Goal: Transaction & Acquisition: Purchase product/service

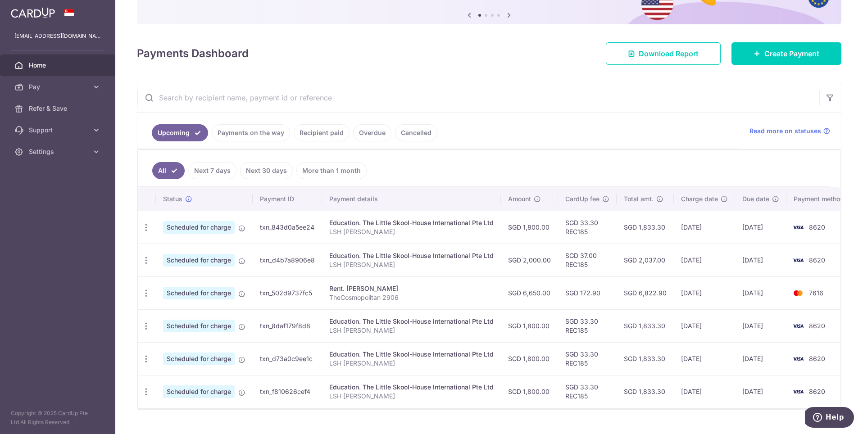
scroll to position [105, 0]
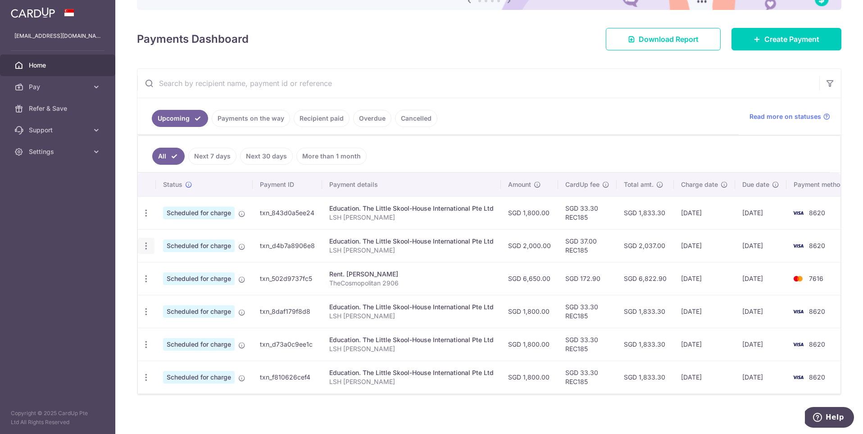
click at [144, 244] on icon "button" at bounding box center [146, 246] width 9 height 9
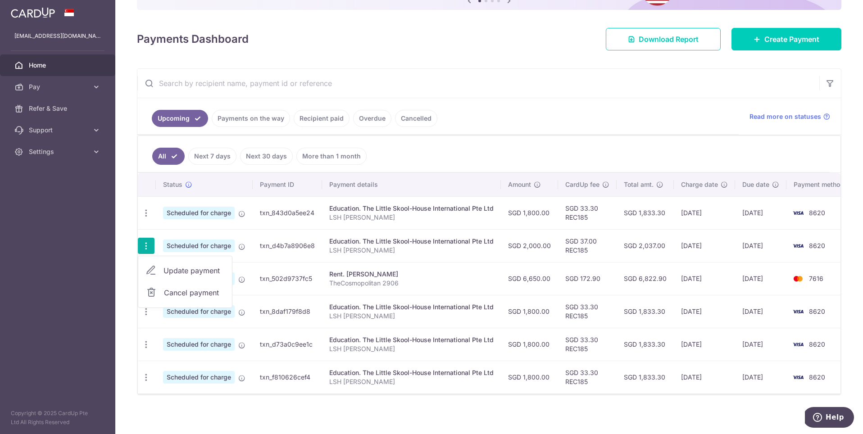
click at [174, 291] on span "Cancel payment" at bounding box center [194, 293] width 60 height 11
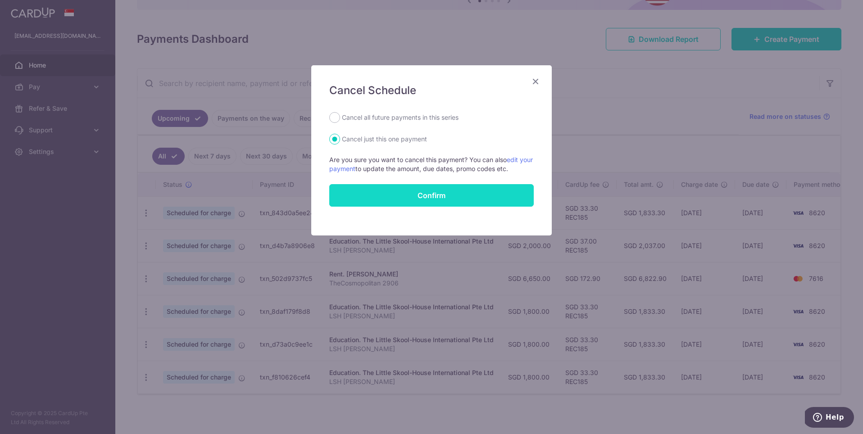
click at [409, 197] on button "Confirm" at bounding box center [431, 195] width 205 height 23
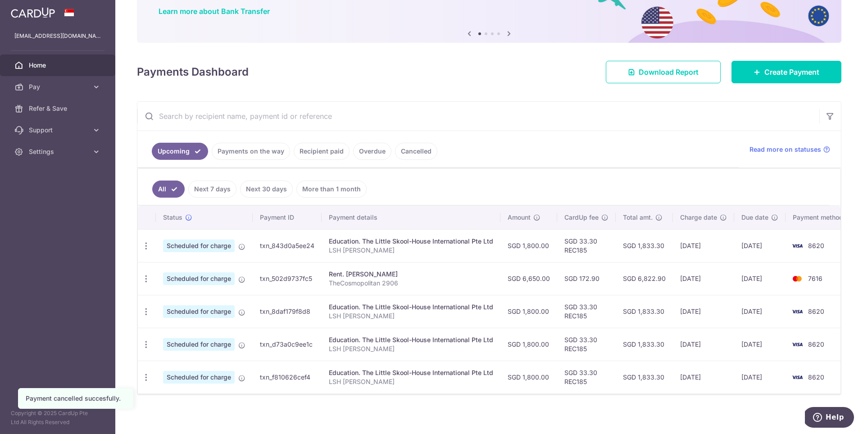
scroll to position [71, 0]
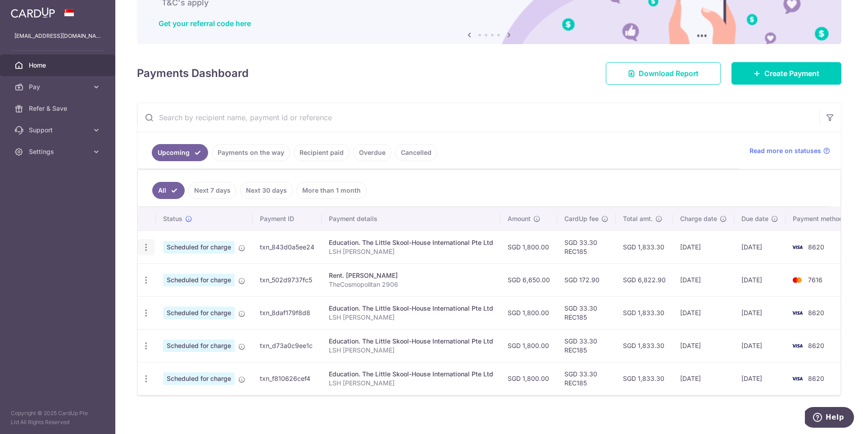
click at [142, 245] on icon "button" at bounding box center [146, 247] width 9 height 9
click at [171, 268] on span "Update payment" at bounding box center [194, 272] width 61 height 11
radio input "true"
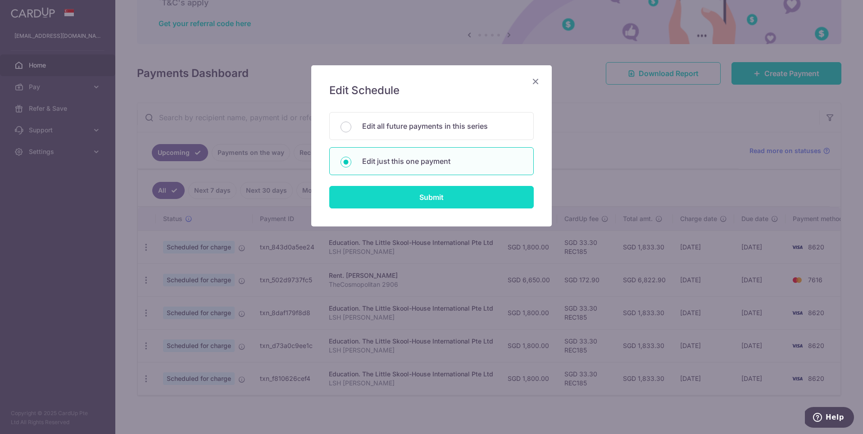
click at [417, 197] on input "Submit" at bounding box center [431, 197] width 205 height 23
radio input "true"
type input "1,800.00"
type input "28/10/2025"
type input "LSH Haley"
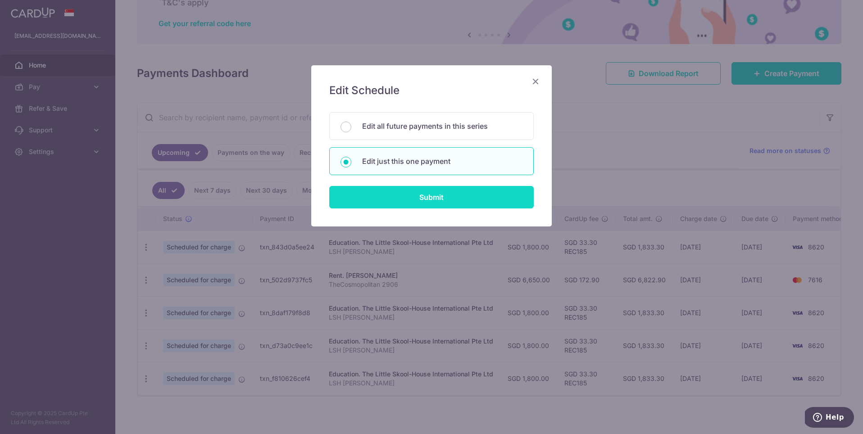
type input "REC185"
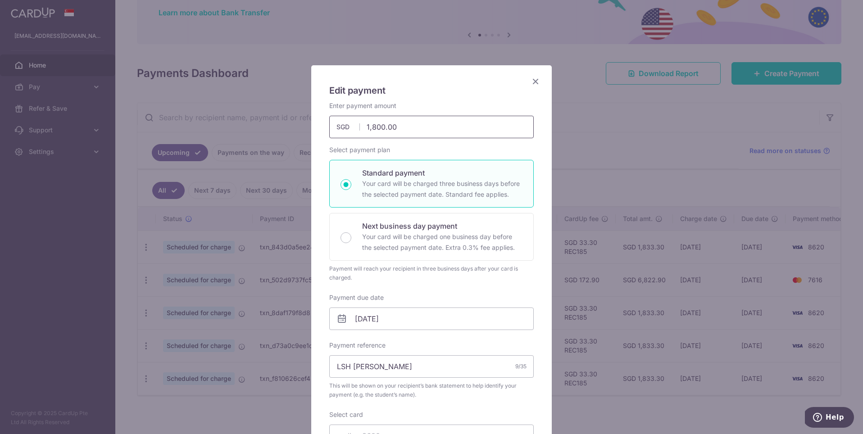
click at [376, 126] on input "1,800.00" at bounding box center [431, 127] width 205 height 23
click at [473, 99] on div "Edit payment By clicking apply, you will make changes to all payments to The Li…" at bounding box center [431, 365] width 241 height 600
type input "2,200.00"
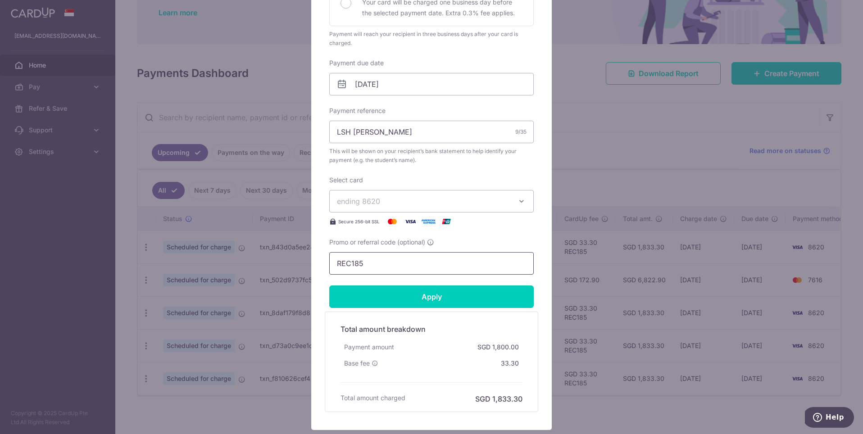
scroll to position [240, 0]
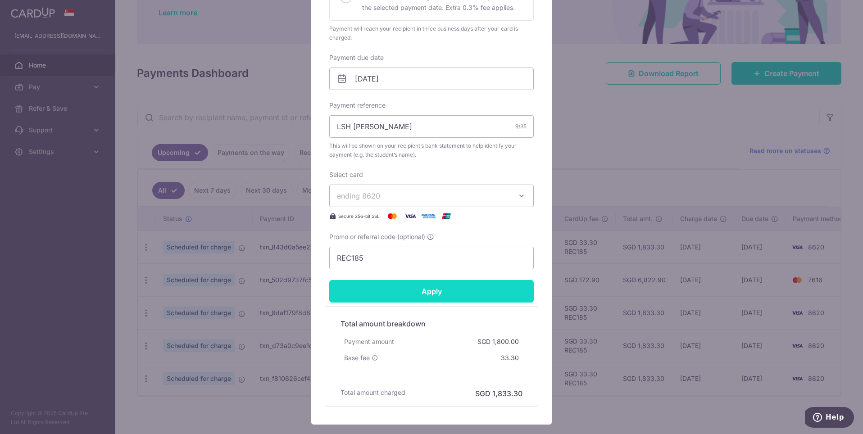
click at [441, 293] on input "Apply" at bounding box center [431, 291] width 205 height 23
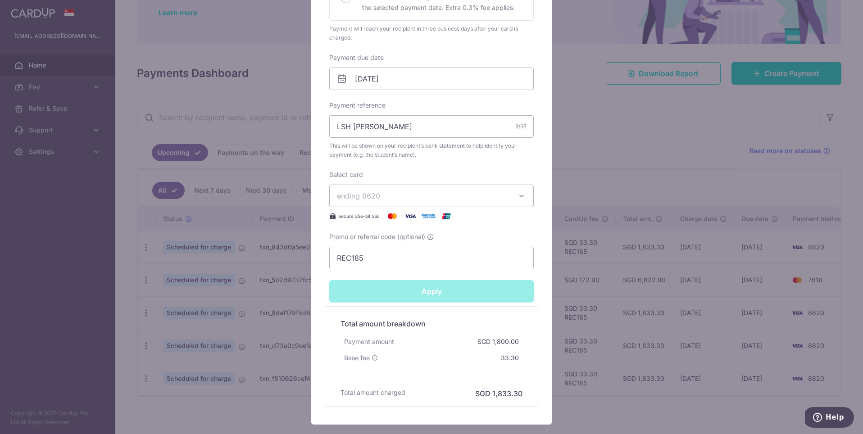
type input "Successfully Applied"
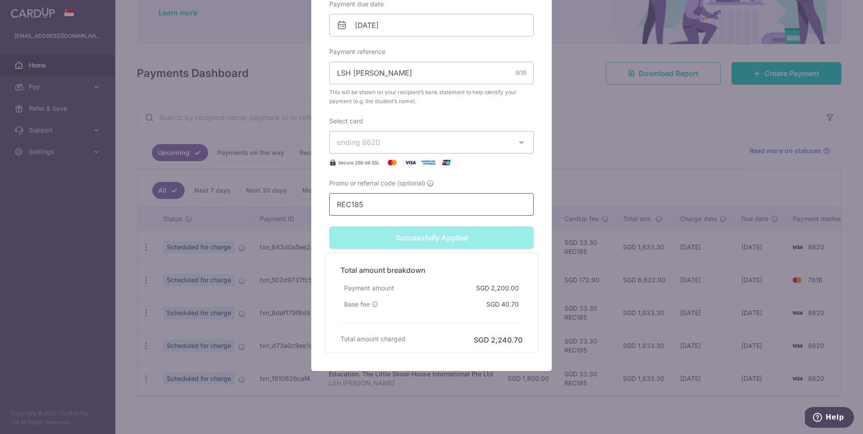
scroll to position [0, 0]
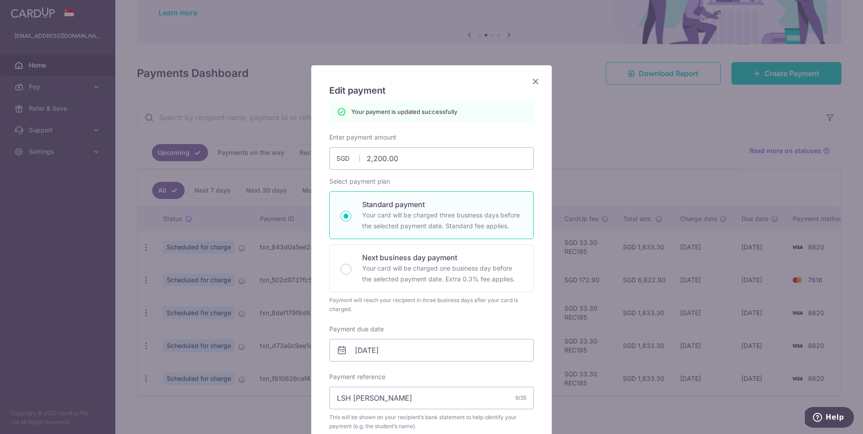
click at [537, 82] on icon "Close" at bounding box center [535, 81] width 11 height 11
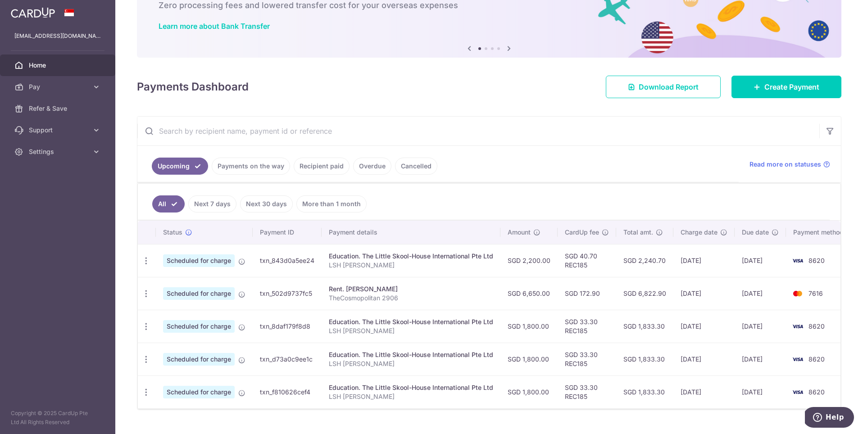
scroll to position [73, 0]
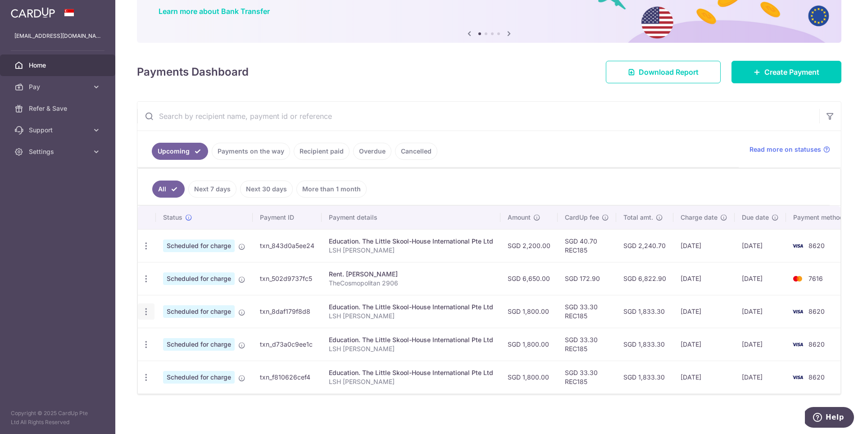
click at [143, 309] on icon "button" at bounding box center [146, 311] width 9 height 9
click at [180, 331] on span "Update payment" at bounding box center [194, 336] width 61 height 11
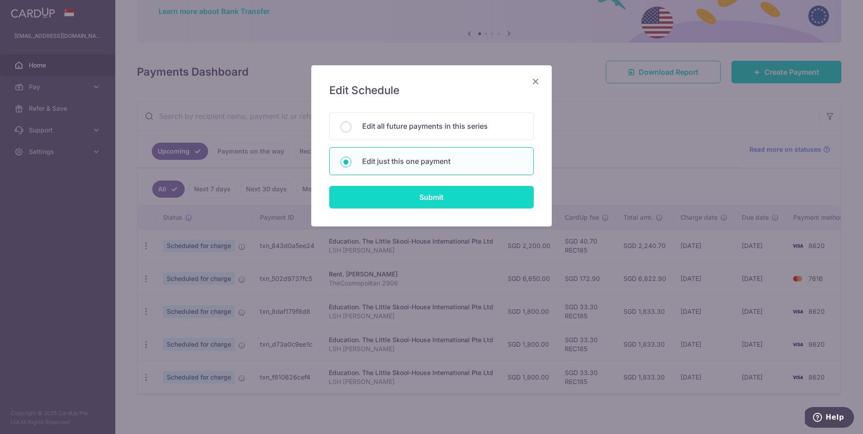
click at [418, 199] on input "Submit" at bounding box center [431, 197] width 205 height 23
radio input "true"
type input "1,800.00"
type input "[DATE]"
type input "LSH [PERSON_NAME]"
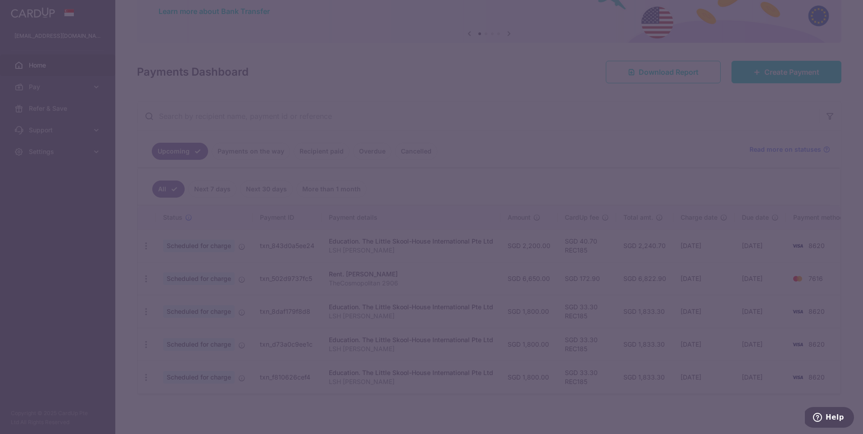
type input "REC185"
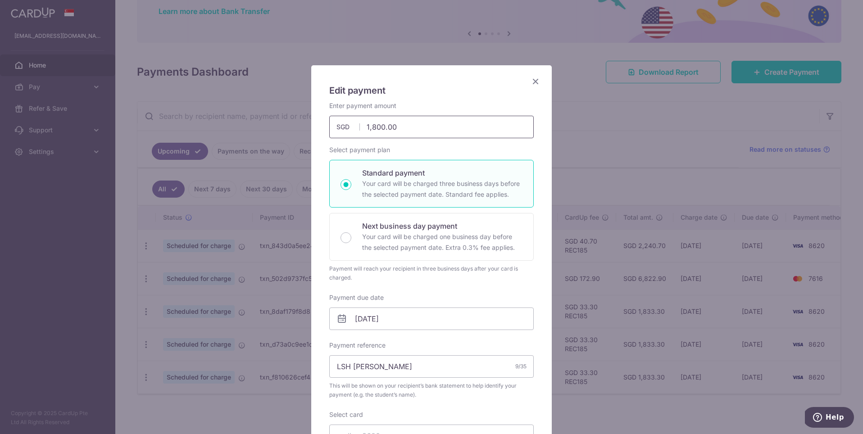
click at [375, 128] on input "1,800.00" at bounding box center [431, 127] width 205 height 23
click at [456, 103] on div "Enter payment amount 2200.00 1800.00 SGD To change the payment amount, please c…" at bounding box center [431, 119] width 205 height 37
type input "2,200.00"
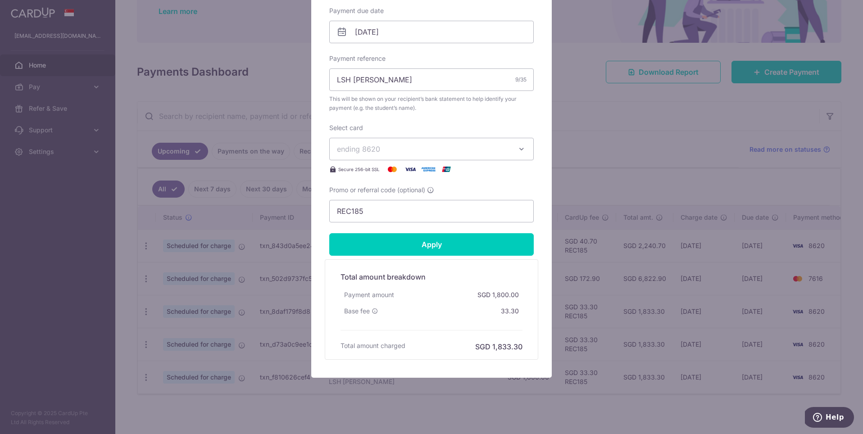
scroll to position [294, 0]
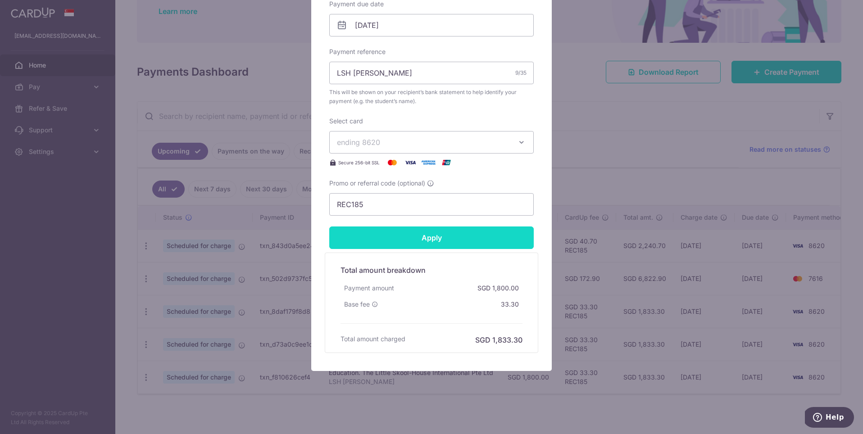
click at [471, 235] on input "Apply" at bounding box center [431, 238] width 205 height 23
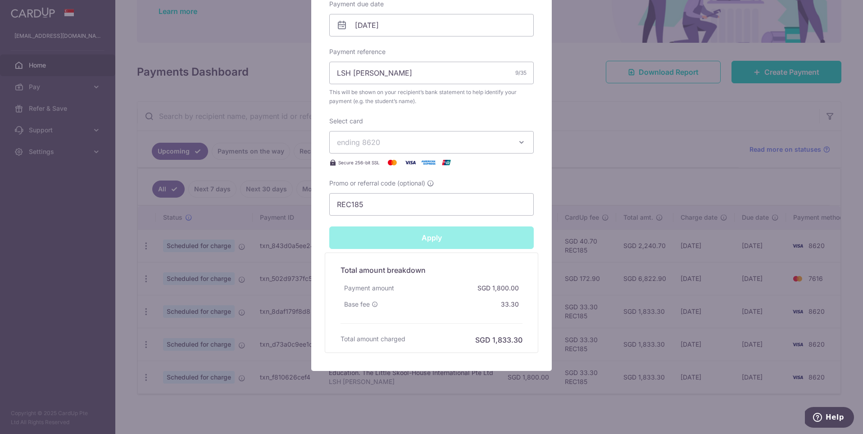
type input "Successfully Applied"
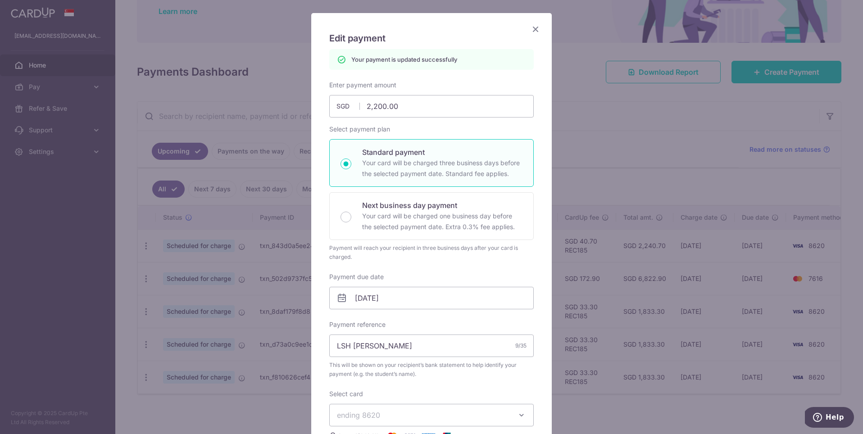
scroll to position [0, 0]
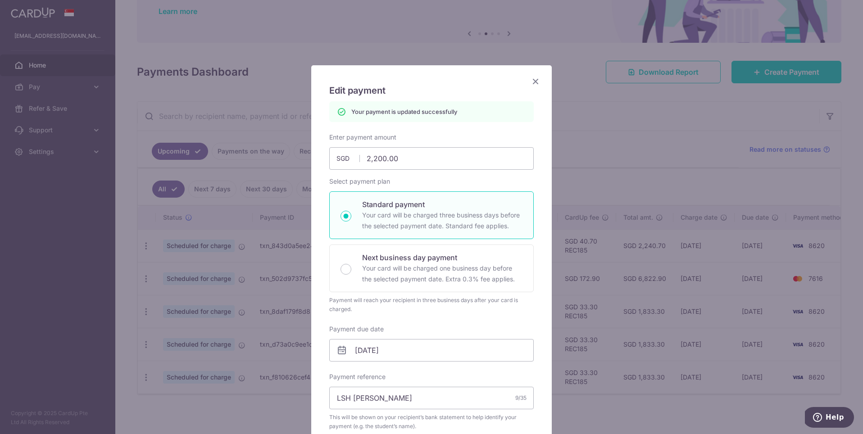
click at [538, 78] on icon "Close" at bounding box center [535, 81] width 11 height 11
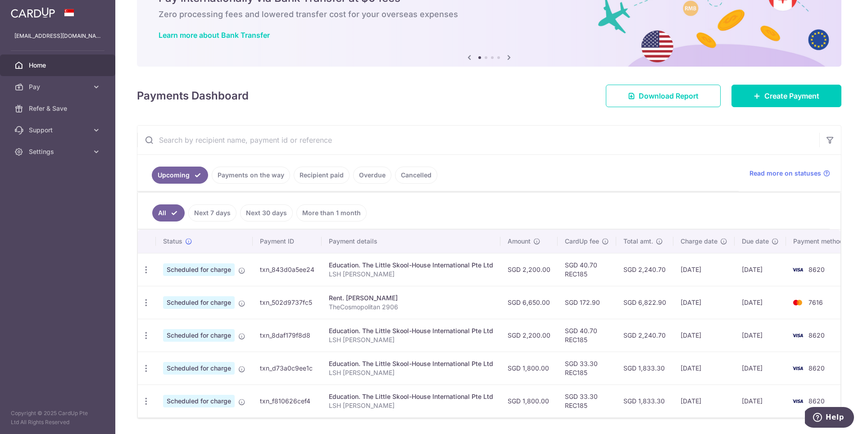
scroll to position [73, 0]
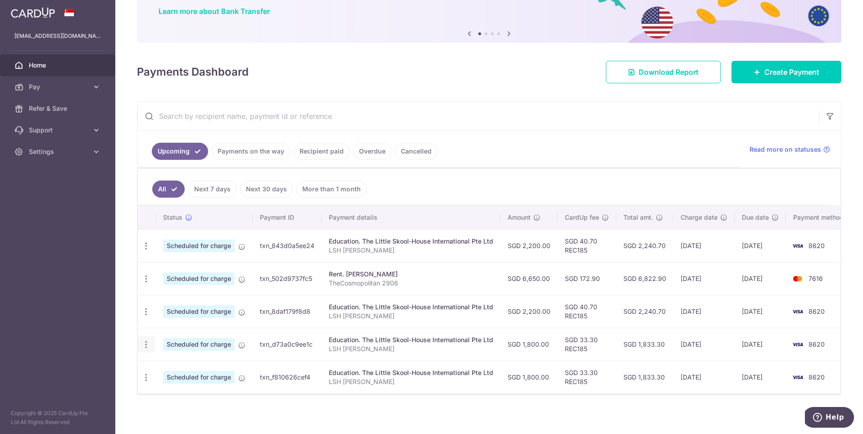
click at [146, 340] on icon "button" at bounding box center [146, 344] width 9 height 9
click at [210, 367] on span "Update payment" at bounding box center [194, 369] width 61 height 11
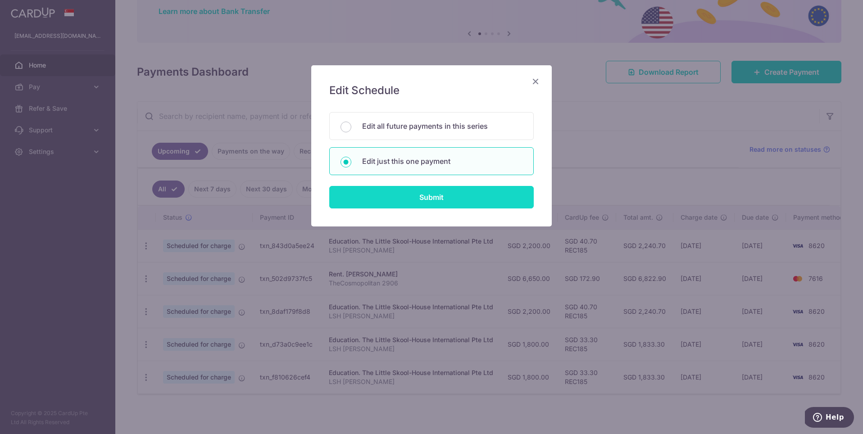
click at [415, 196] on input "Submit" at bounding box center [431, 197] width 205 height 23
radio input "true"
type input "1,800.00"
type input "28/12/2025"
type input "LSH [PERSON_NAME]"
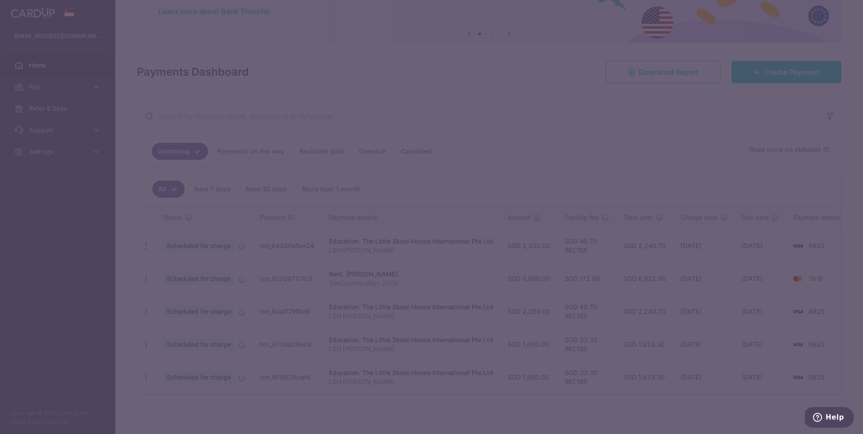
type input "REC185"
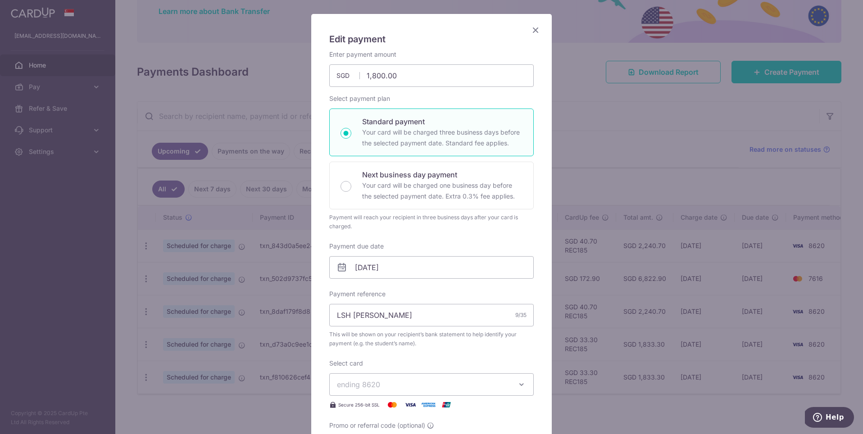
scroll to position [59, 0]
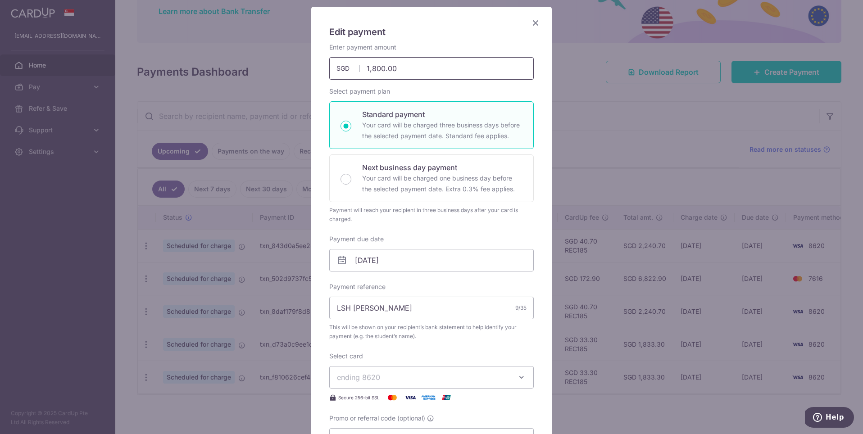
click at [377, 67] on input "1,800.00" at bounding box center [431, 68] width 205 height 23
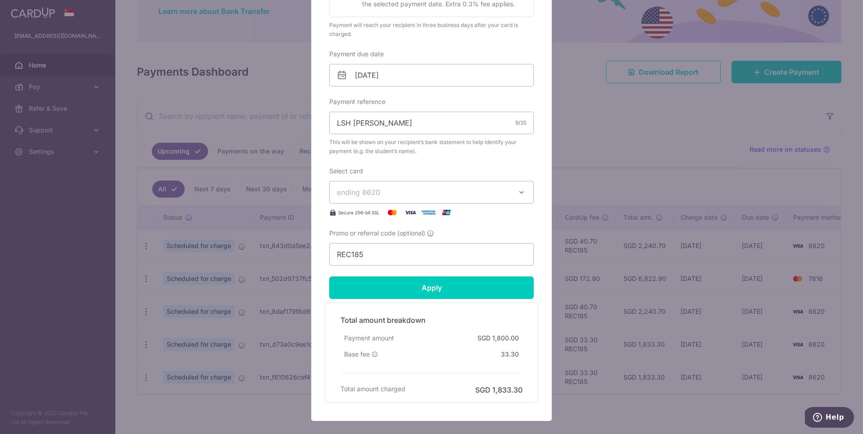
scroll to position [294, 0]
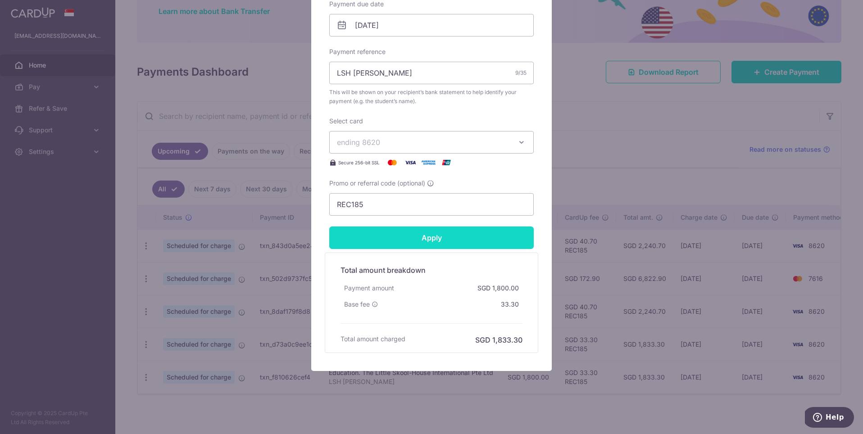
click at [413, 238] on input "Apply" at bounding box center [431, 238] width 205 height 23
type input "2,200.00"
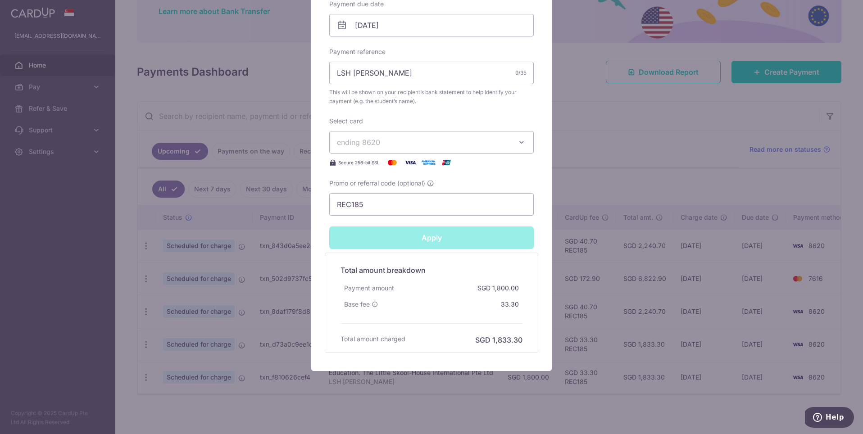
type input "Successfully Applied"
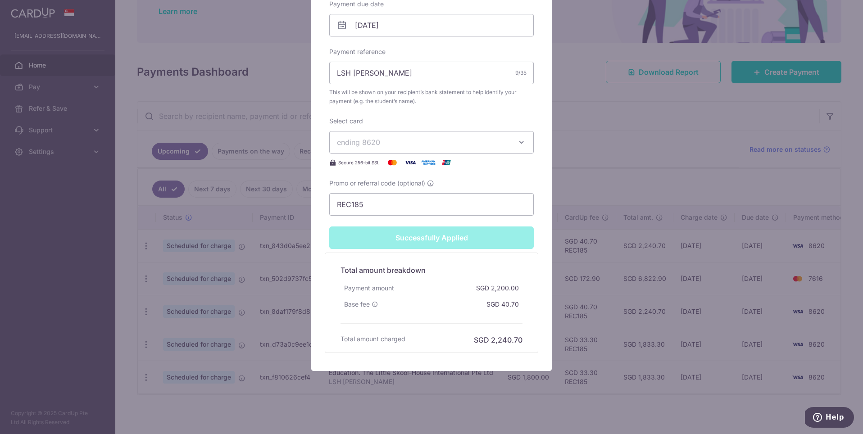
scroll to position [0, 0]
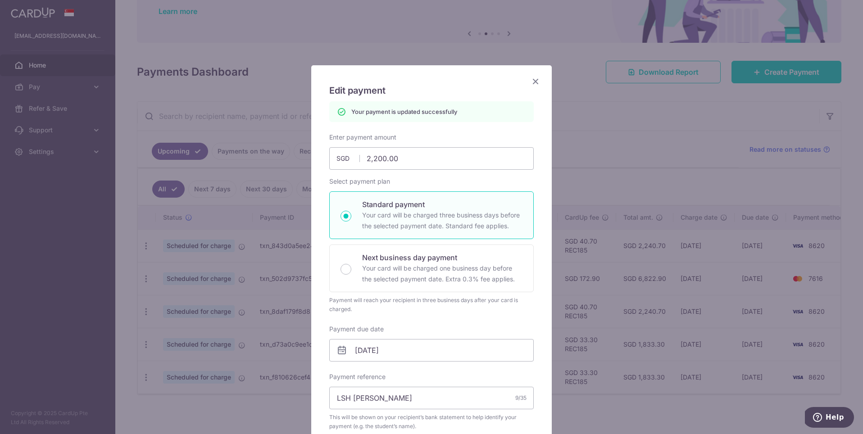
click at [539, 80] on icon "Close" at bounding box center [535, 81] width 11 height 11
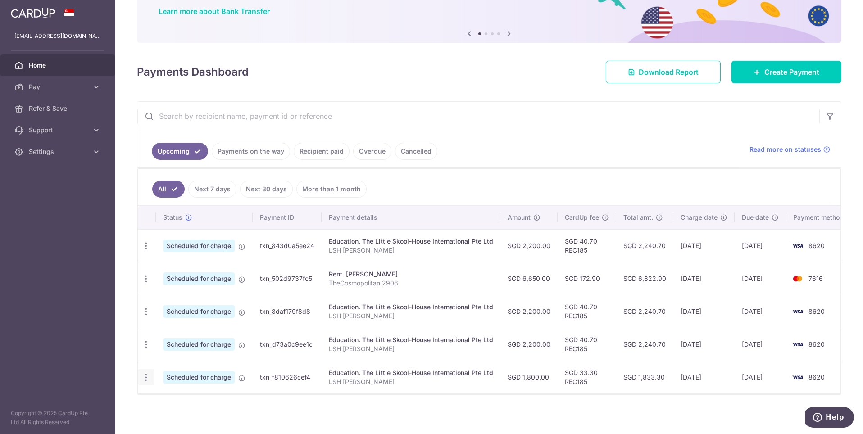
click at [145, 377] on icon "button" at bounding box center [146, 377] width 9 height 9
click at [179, 401] on span "Update payment" at bounding box center [194, 402] width 61 height 11
radio input "true"
type input "1,800.00"
type input "[DATE]"
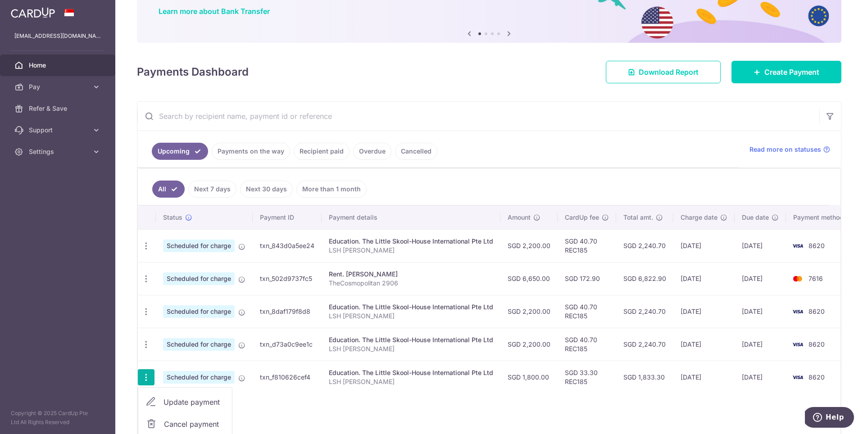
type input "LSH [PERSON_NAME]"
type input "REC185"
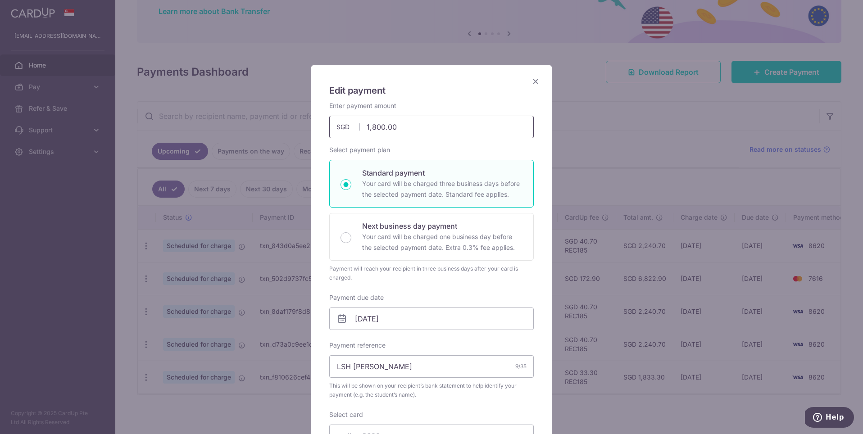
click at [376, 127] on input "1,800.00" at bounding box center [431, 127] width 205 height 23
click at [459, 82] on div "Edit payment By clicking apply, you will make changes to all payments to The Li…" at bounding box center [431, 365] width 241 height 600
type input "2,200.00"
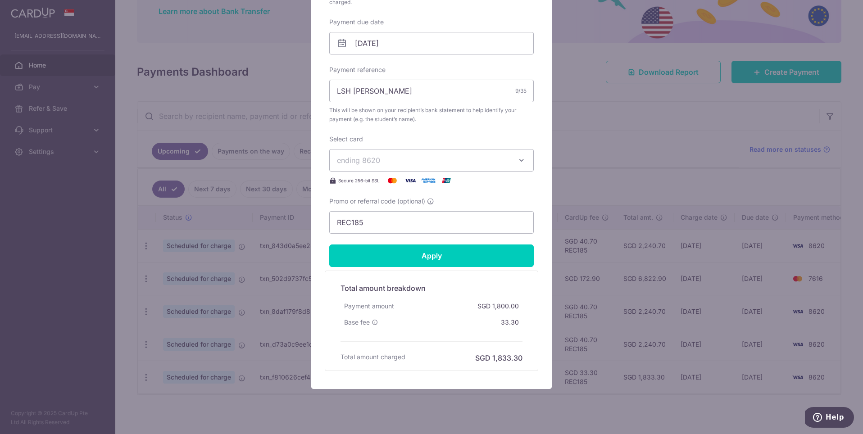
scroll to position [294, 0]
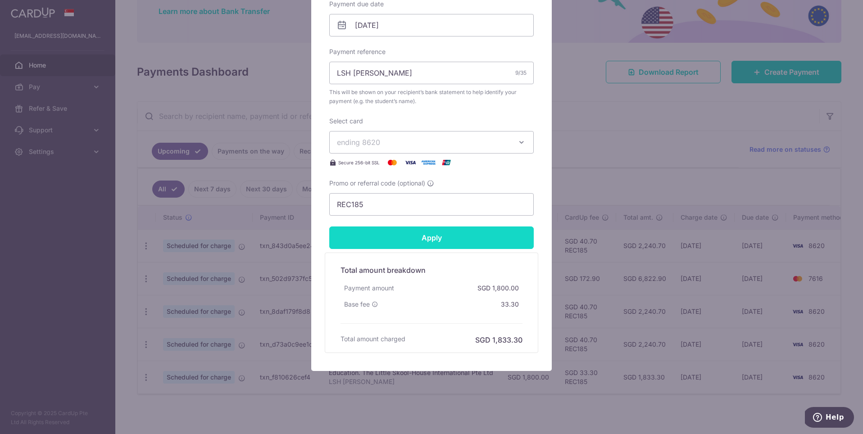
click at [425, 228] on input "Apply" at bounding box center [431, 238] width 205 height 23
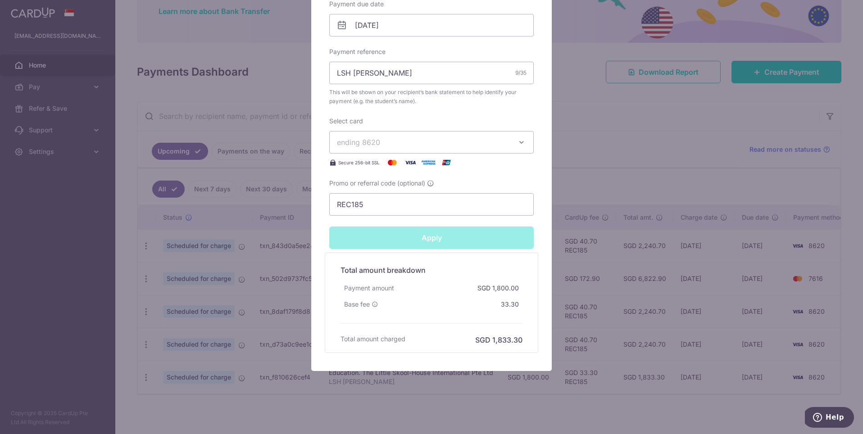
type input "Successfully Applied"
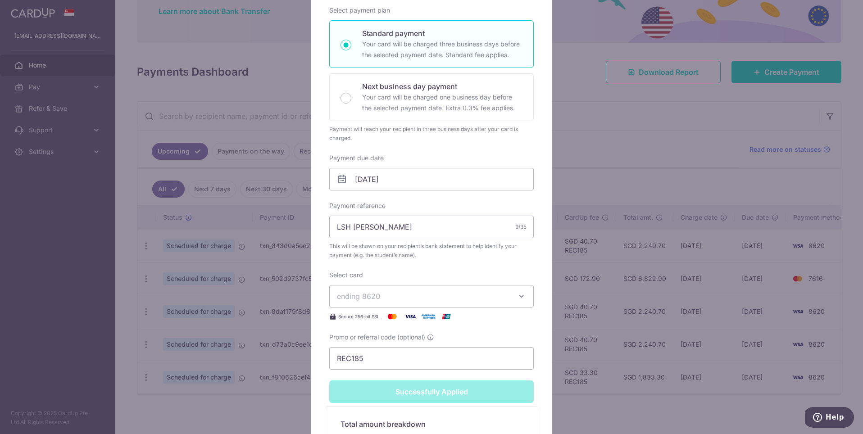
scroll to position [0, 0]
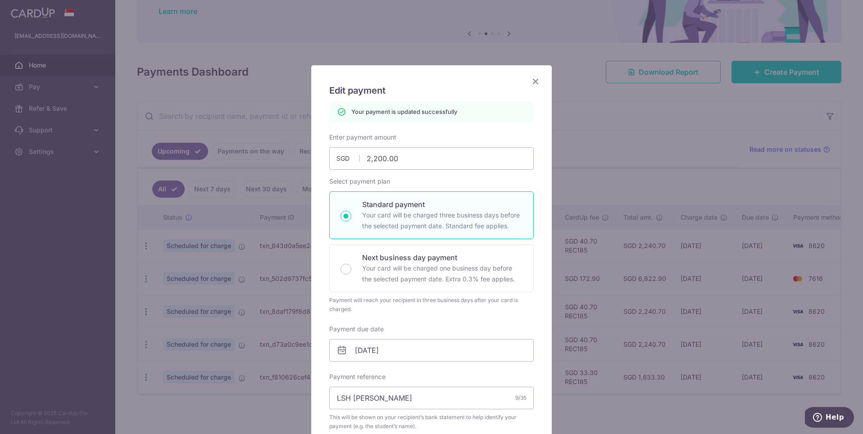
click at [537, 80] on icon "Close" at bounding box center [535, 81] width 11 height 11
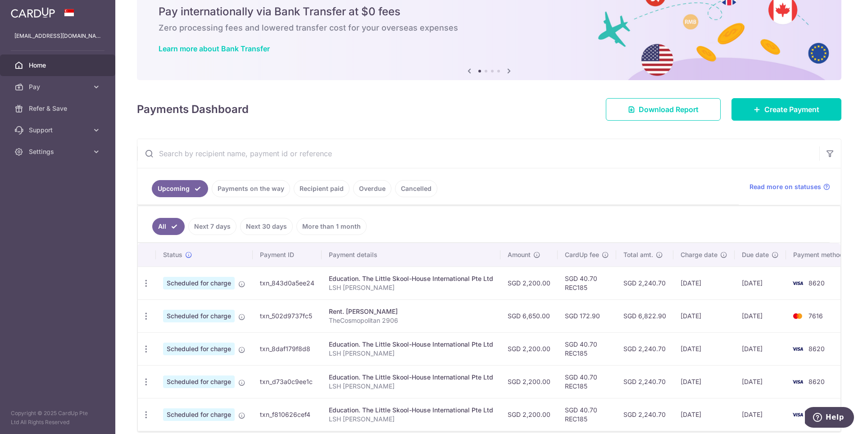
scroll to position [73, 0]
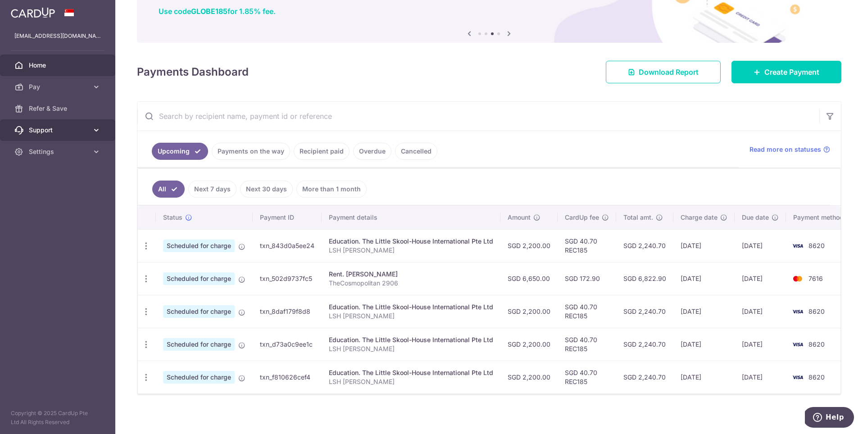
click at [96, 130] on icon at bounding box center [96, 130] width 9 height 9
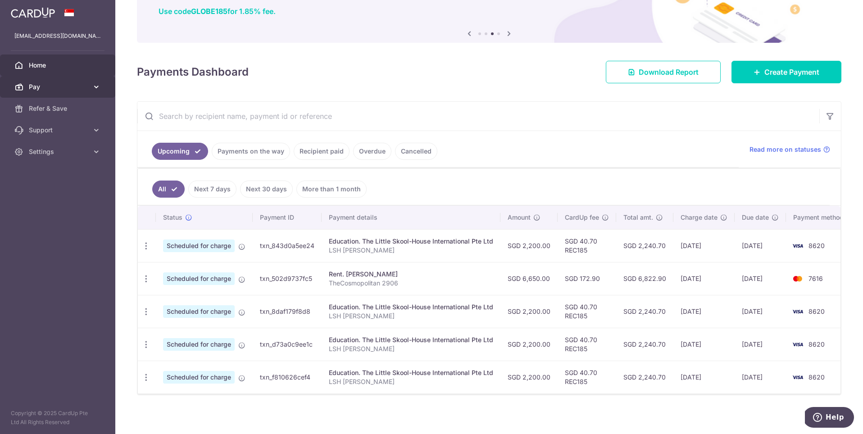
click at [95, 89] on icon at bounding box center [96, 86] width 9 height 9
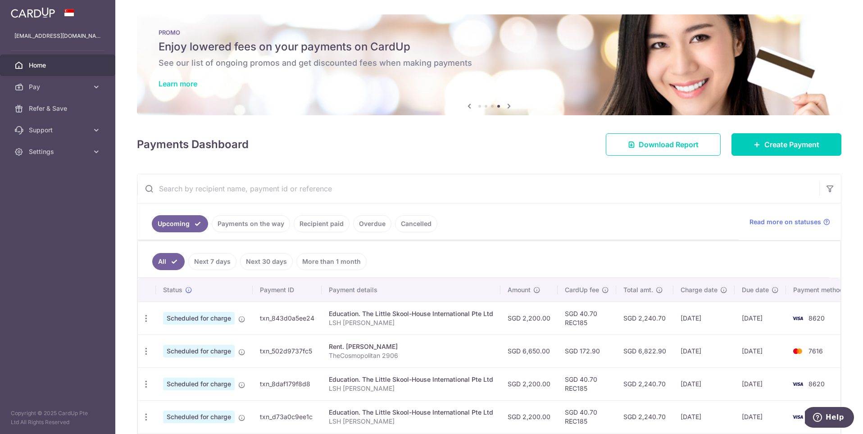
click at [188, 82] on link "Learn more" at bounding box center [178, 83] width 39 height 9
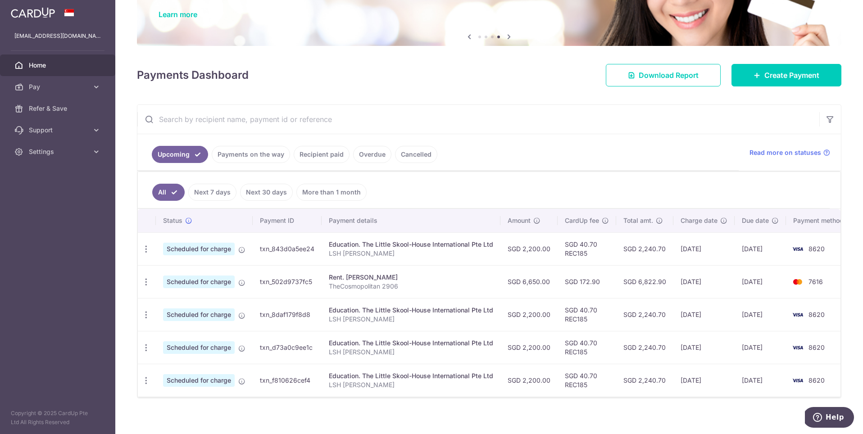
scroll to position [73, 0]
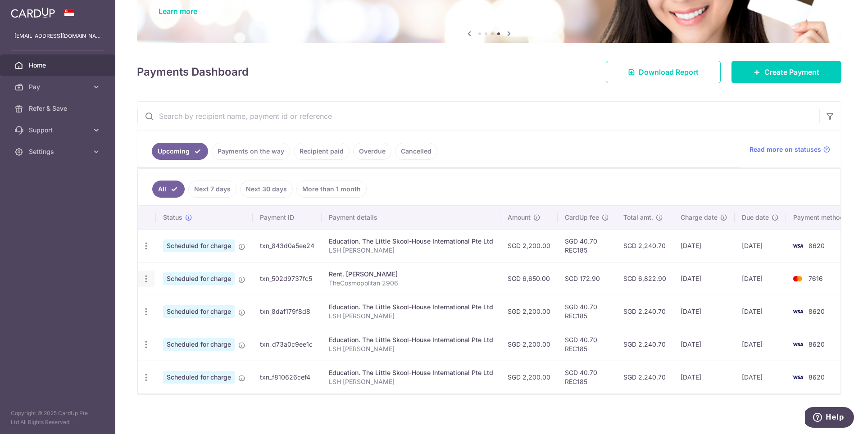
click at [146, 274] on icon "button" at bounding box center [146, 278] width 9 height 9
click at [173, 301] on span "Update payment" at bounding box center [194, 303] width 61 height 11
radio input "true"
type input "6,650.00"
type input "[DATE]"
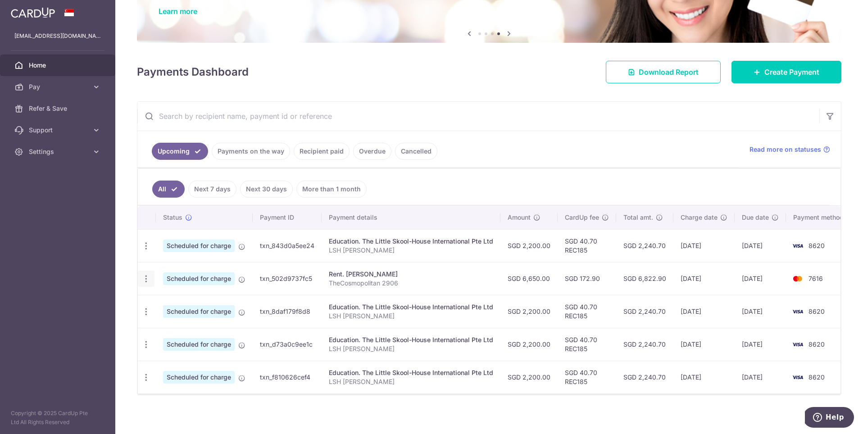
type input "TheCosmopolitan 2906"
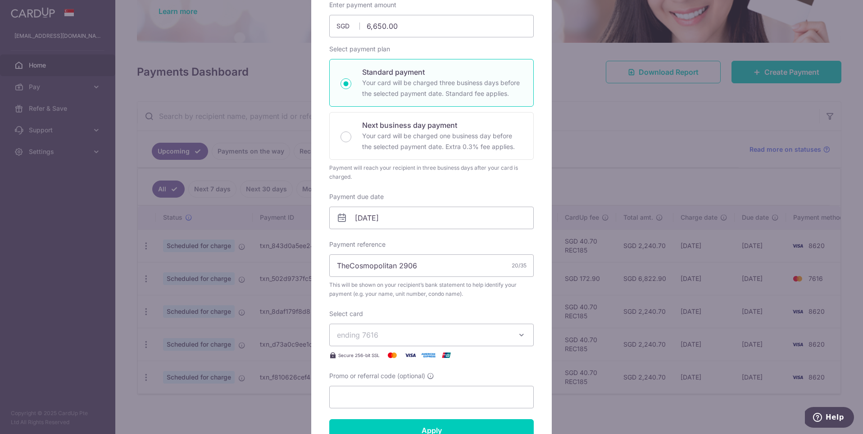
scroll to position [185, 0]
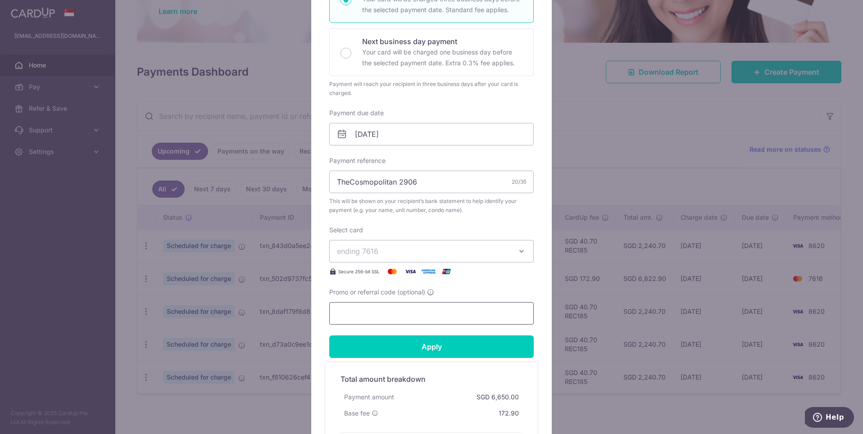
click at [358, 312] on input "Promo or referral code (optional)" at bounding box center [431, 313] width 205 height 23
paste input "SAVERENT179"
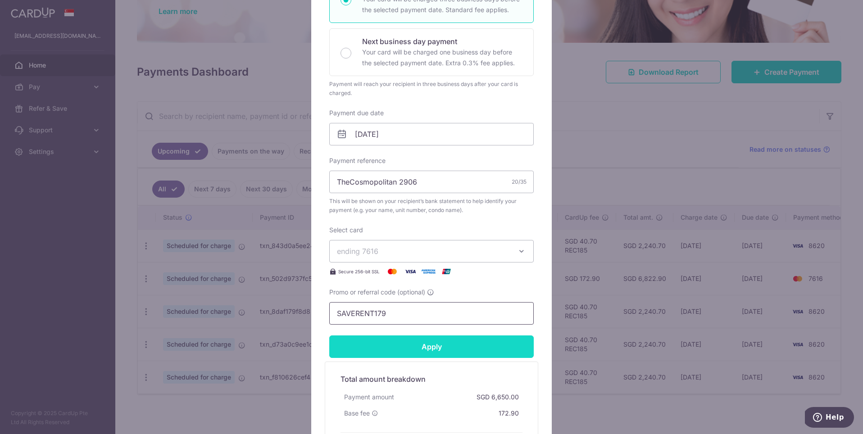
type input "SAVERENT179"
click at [410, 344] on input "Apply" at bounding box center [431, 347] width 205 height 23
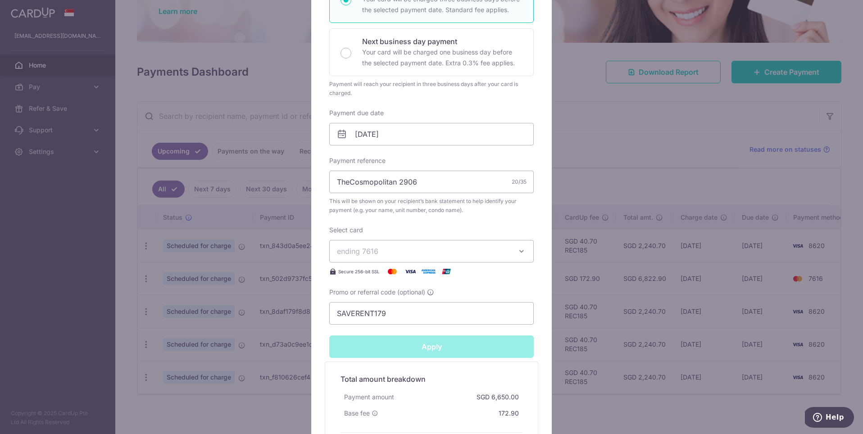
type input "Successfully Applied"
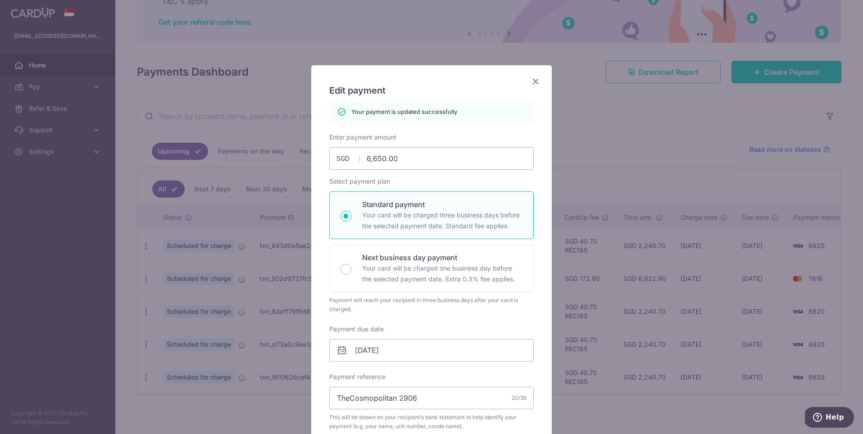
click at [535, 79] on icon "Close" at bounding box center [535, 81] width 11 height 11
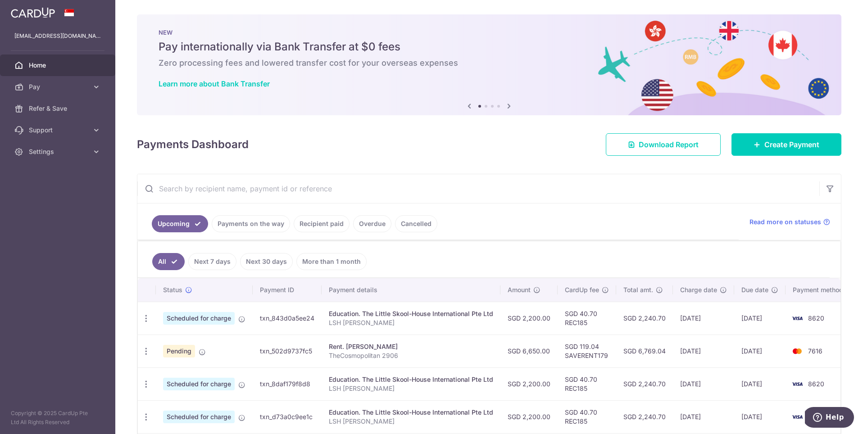
click at [316, 223] on link "Recipient paid" at bounding box center [322, 223] width 56 height 17
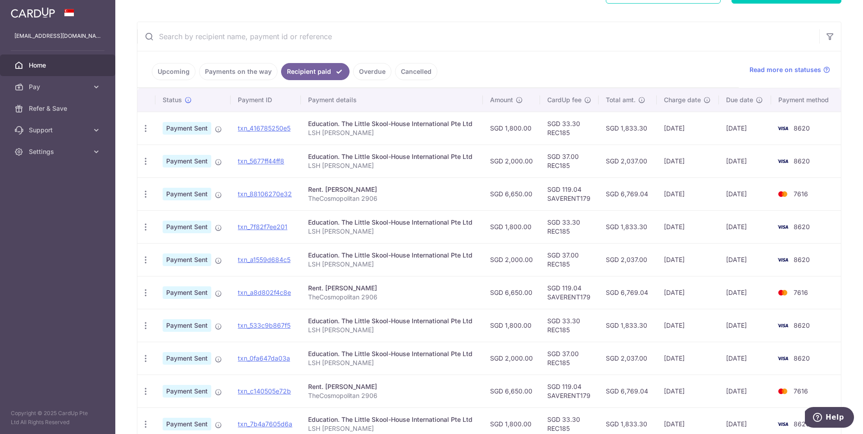
scroll to position [148, 0]
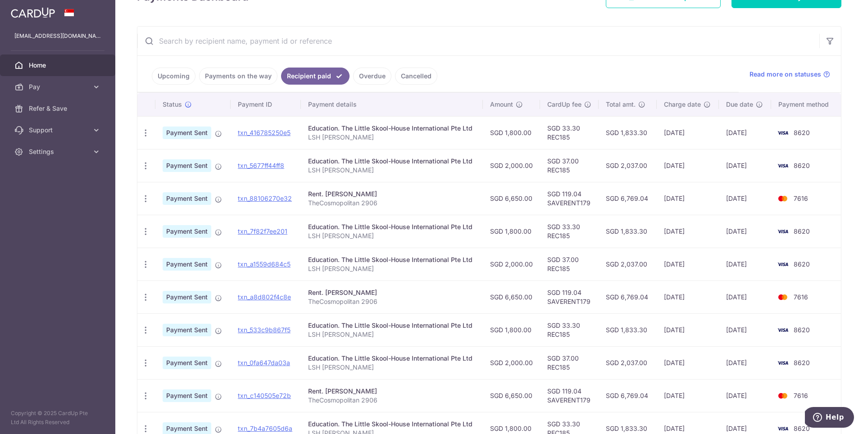
click at [237, 73] on link "Payments on the way" at bounding box center [238, 76] width 78 height 17
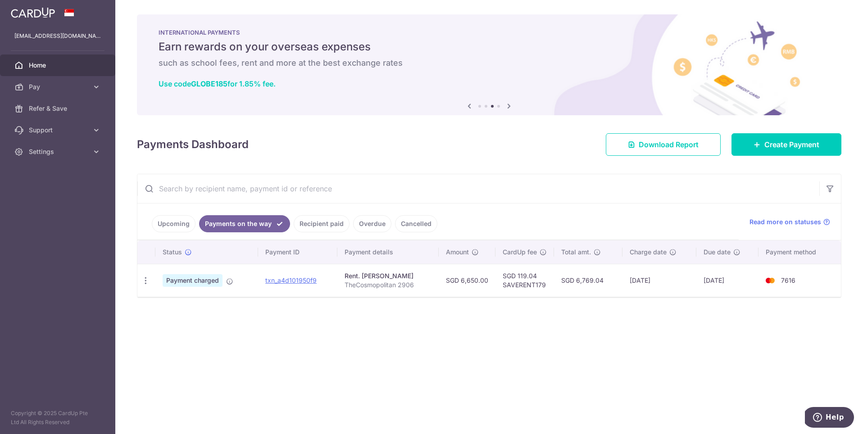
click at [174, 222] on link "Upcoming" at bounding box center [174, 223] width 44 height 17
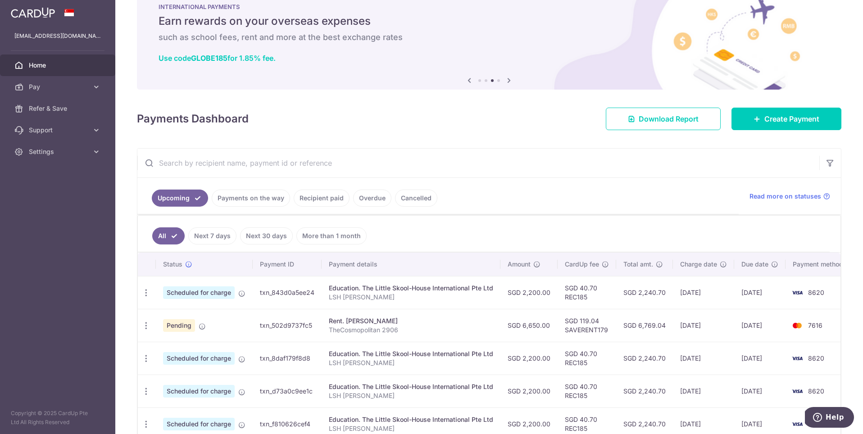
scroll to position [73, 0]
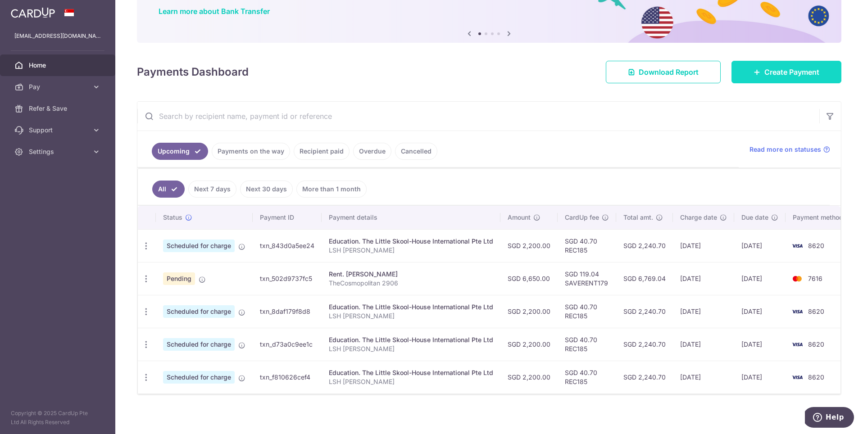
click at [782, 71] on span "Create Payment" at bounding box center [792, 72] width 55 height 11
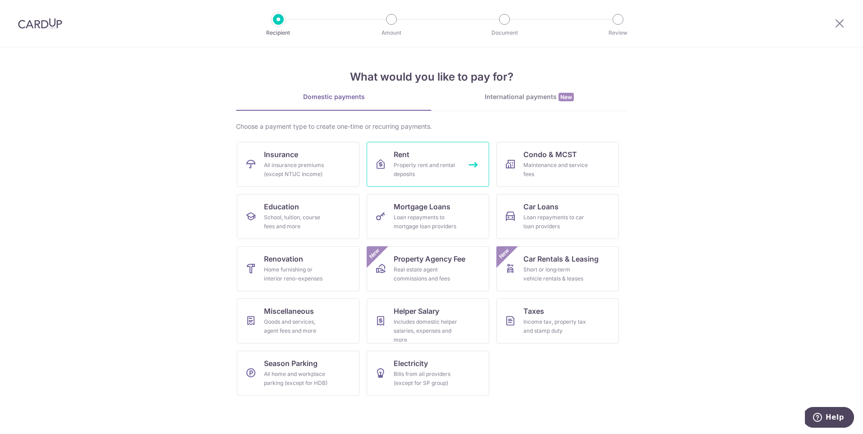
click at [425, 171] on div "Property rent and rental deposits" at bounding box center [426, 170] width 65 height 18
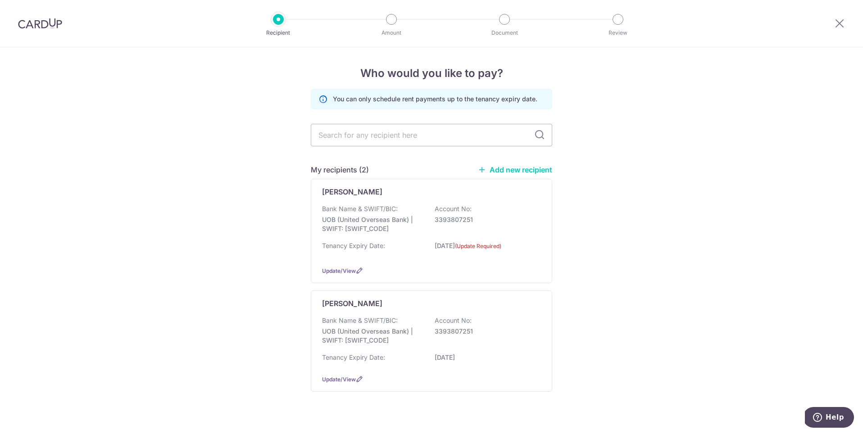
scroll to position [13, 0]
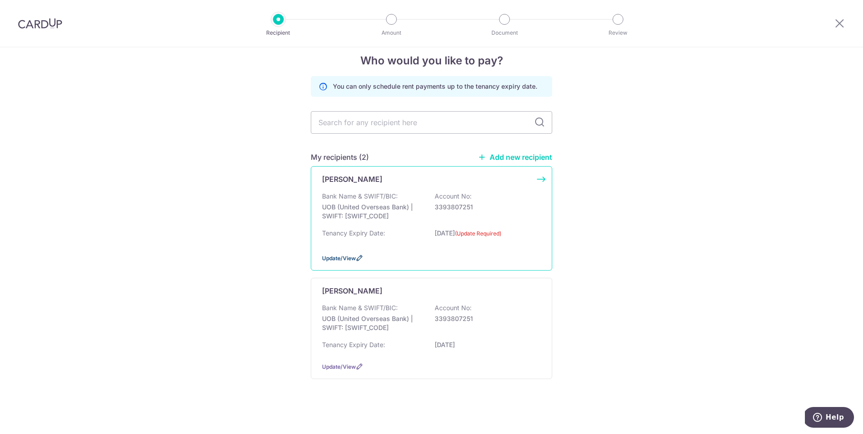
click at [342, 255] on span "Update/View" at bounding box center [339, 258] width 34 height 7
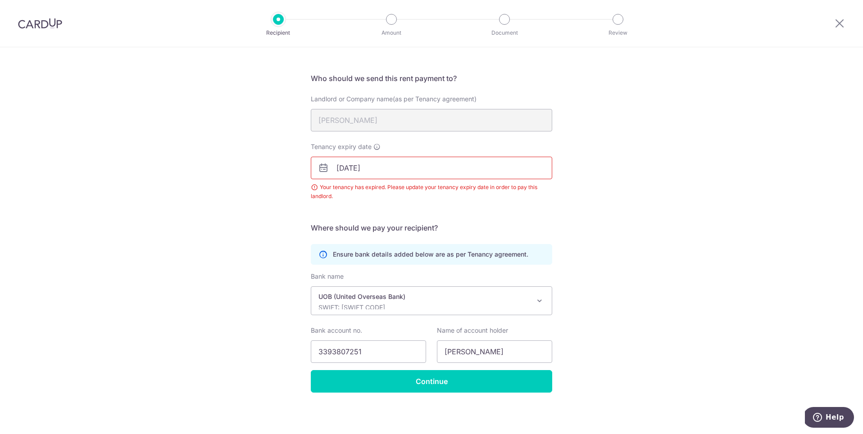
click at [396, 165] on input "[DATE]" at bounding box center [432, 168] width 242 height 23
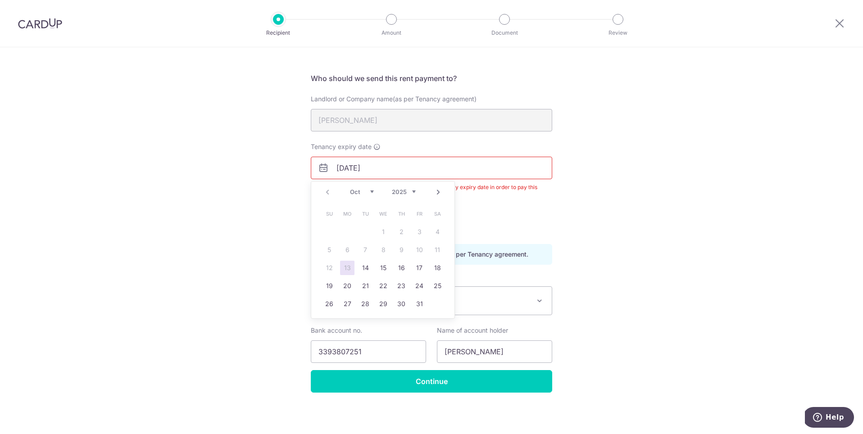
click at [413, 194] on select "2025 2026 2027 2028 2029 2030 2031 2032 2033 2034 2035" at bounding box center [404, 191] width 24 height 7
click at [358, 193] on select "Jan Feb Mar Apr May Jun Jul Aug Sep Oct Nov Dec" at bounding box center [362, 191] width 24 height 7
click at [365, 268] on link "16" at bounding box center [365, 268] width 14 height 14
type input "16/11/2027"
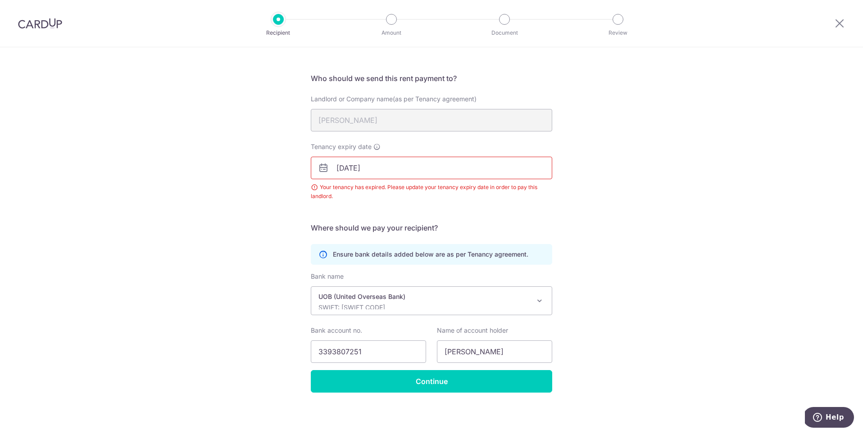
click at [621, 211] on div "Recipient Details Your recipient does not need a CardUp account to receive your…" at bounding box center [431, 216] width 863 height 438
click at [432, 384] on input "Continue" at bounding box center [432, 381] width 242 height 23
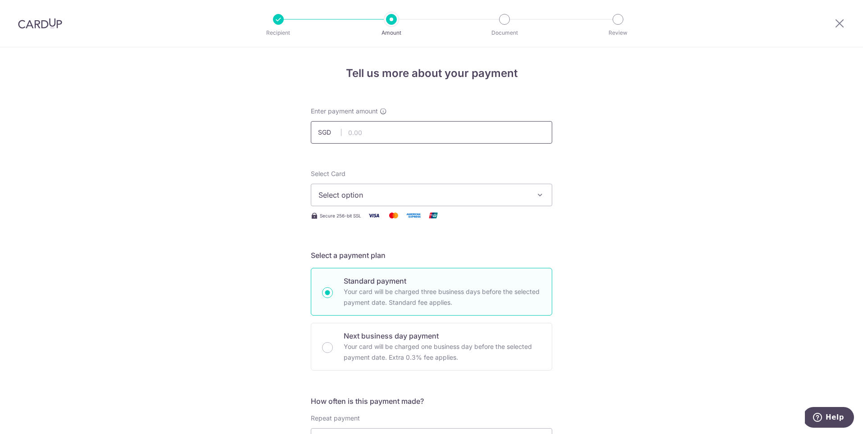
click at [382, 135] on input "text" at bounding box center [432, 132] width 242 height 23
type input "6,650.00"
click at [356, 194] on span "Select option" at bounding box center [424, 195] width 210 height 11
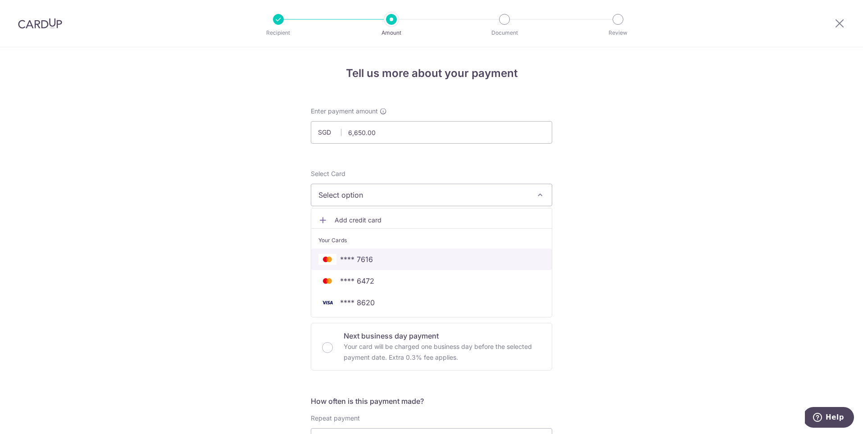
click at [364, 259] on span "**** 7616" at bounding box center [356, 259] width 33 height 11
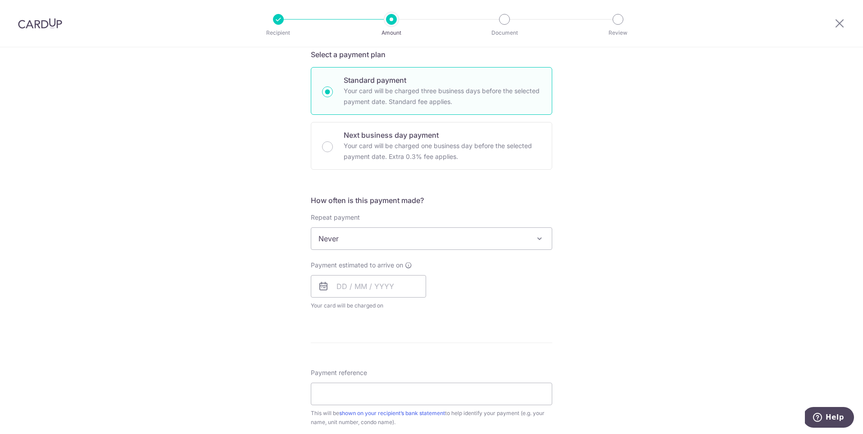
scroll to position [208, 0]
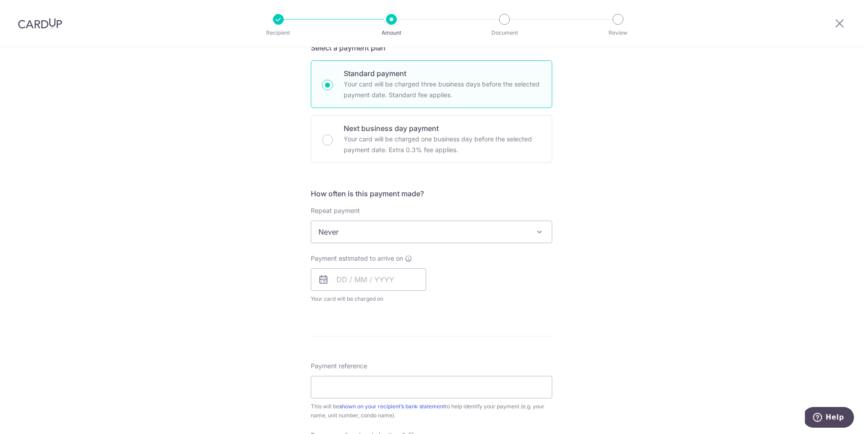
click at [382, 232] on span "Never" at bounding box center [431, 232] width 241 height 22
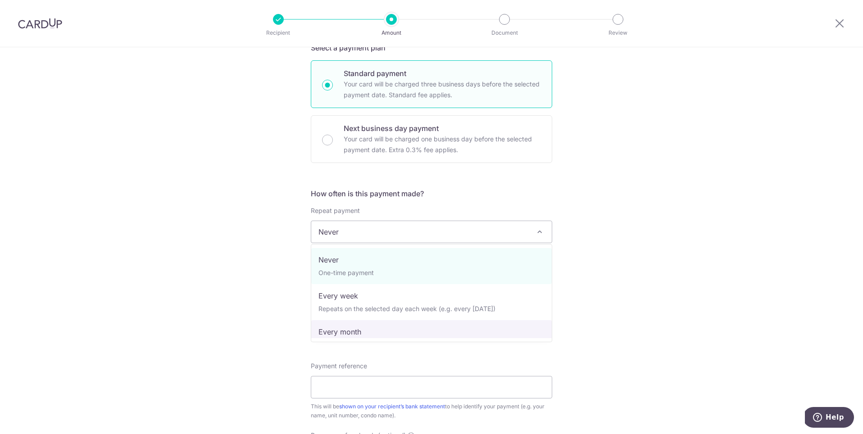
select select "3"
type input "16/11/2027"
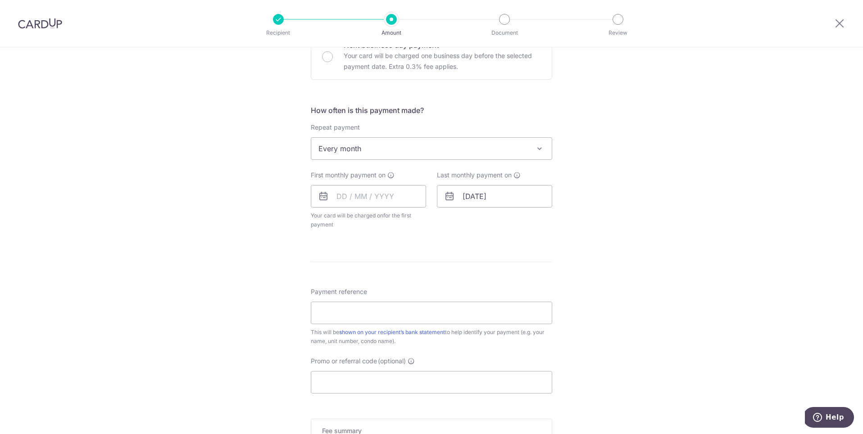
scroll to position [312, 0]
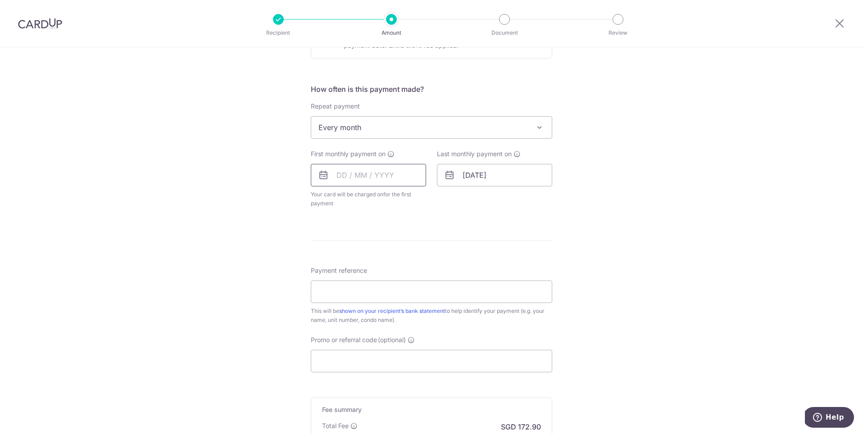
click at [340, 172] on input "text" at bounding box center [368, 175] width 115 height 23
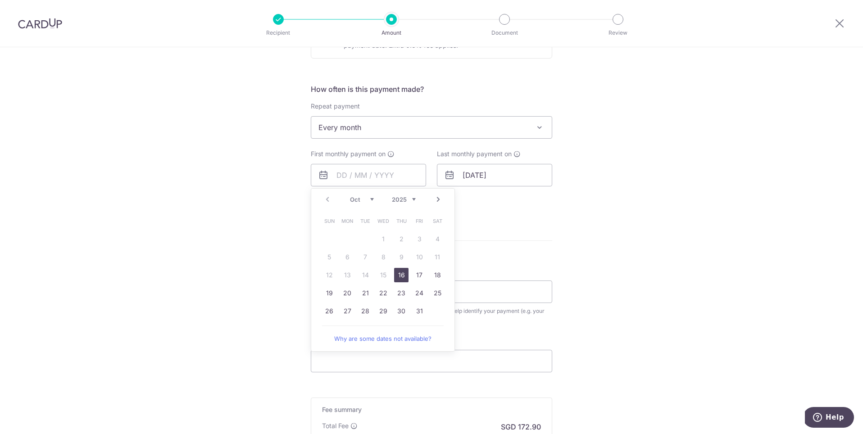
click at [438, 200] on link "Next" at bounding box center [438, 199] width 11 height 11
click at [408, 279] on link "13" at bounding box center [401, 275] width 14 height 14
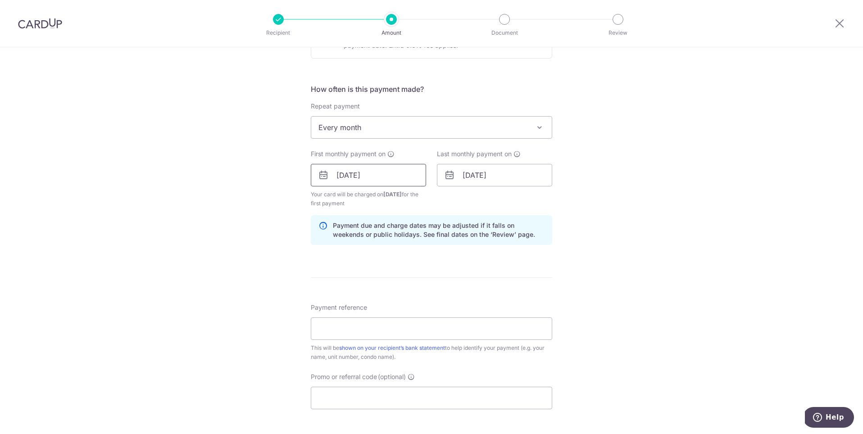
click at [341, 171] on input "13/11/2025" at bounding box center [368, 175] width 115 height 23
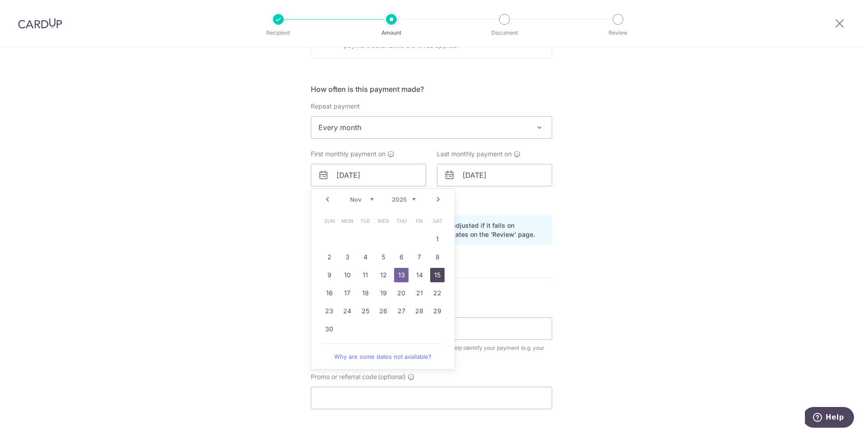
click at [437, 274] on link "15" at bounding box center [437, 275] width 14 height 14
type input "15/11/2025"
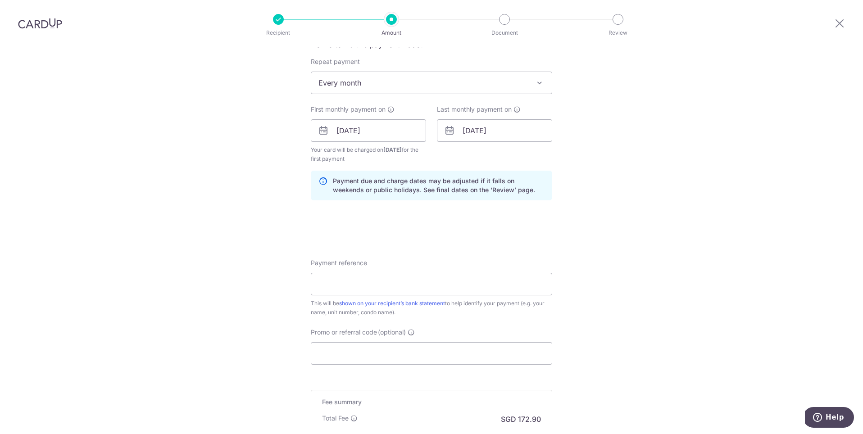
scroll to position [357, 0]
click at [353, 285] on input "Payment reference" at bounding box center [432, 284] width 242 height 23
type input "TheCosmopolitan 2906"
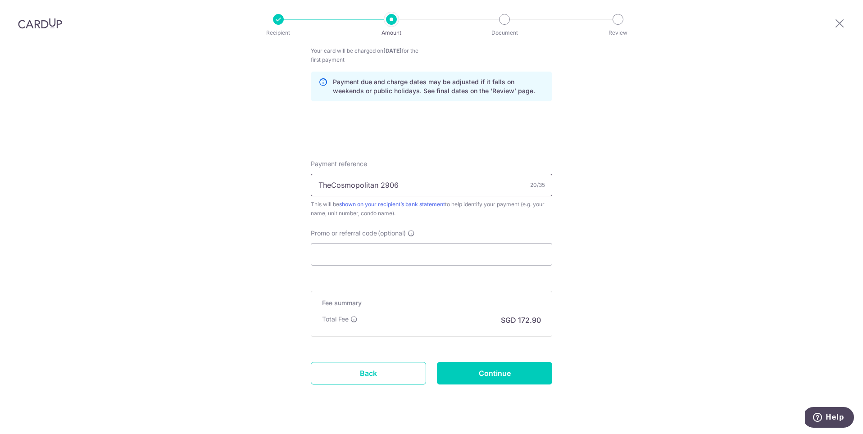
scroll to position [472, 0]
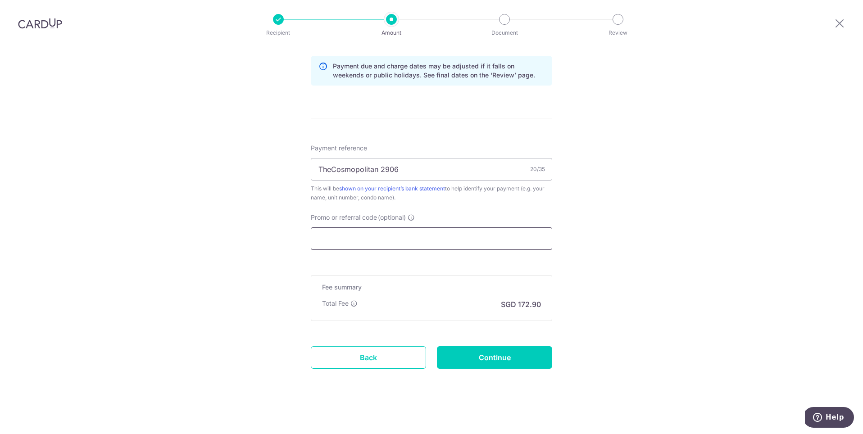
click at [362, 234] on input "Promo or referral code (optional)" at bounding box center [432, 239] width 242 height 23
paste input "SAVERENT179"
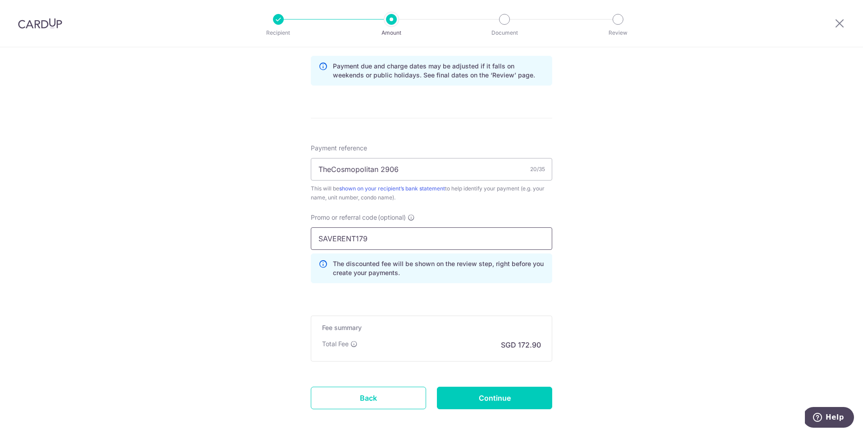
type input "SAVERENT179"
click at [241, 251] on div "Tell us more about your payment Enter payment amount SGD 6,650.00 6650.00 Selec…" at bounding box center [431, 26] width 863 height 902
click at [610, 239] on div "Tell us more about your payment Enter payment amount SGD 6,650.00 6650.00 Selec…" at bounding box center [431, 26] width 863 height 902
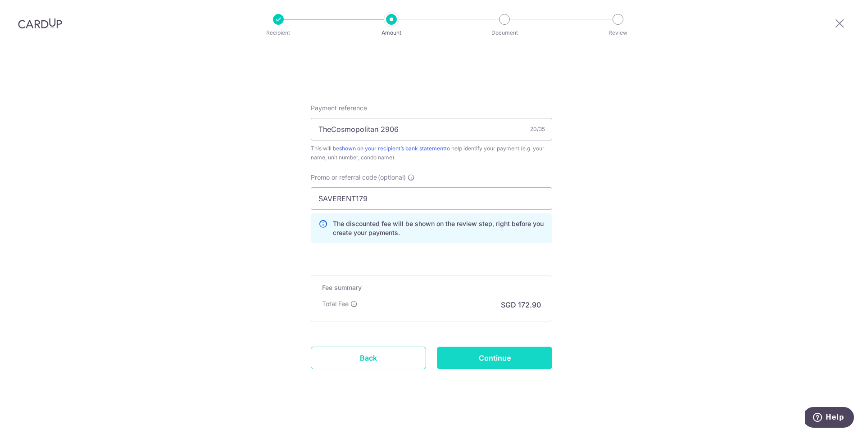
click at [481, 357] on input "Continue" at bounding box center [494, 358] width 115 height 23
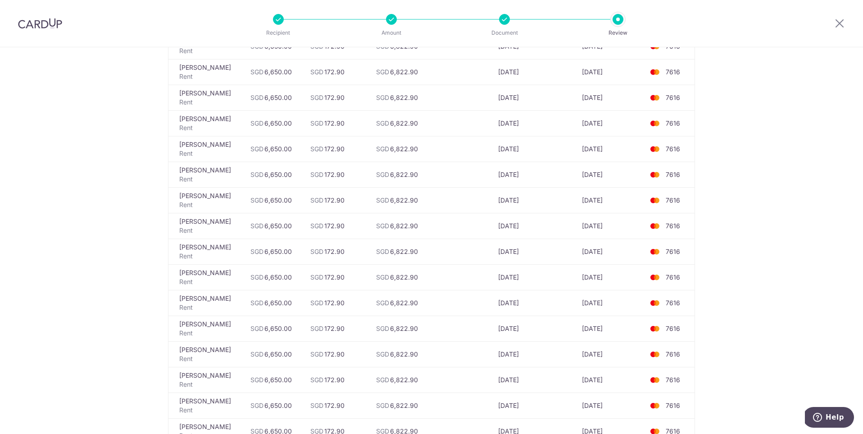
scroll to position [504, 0]
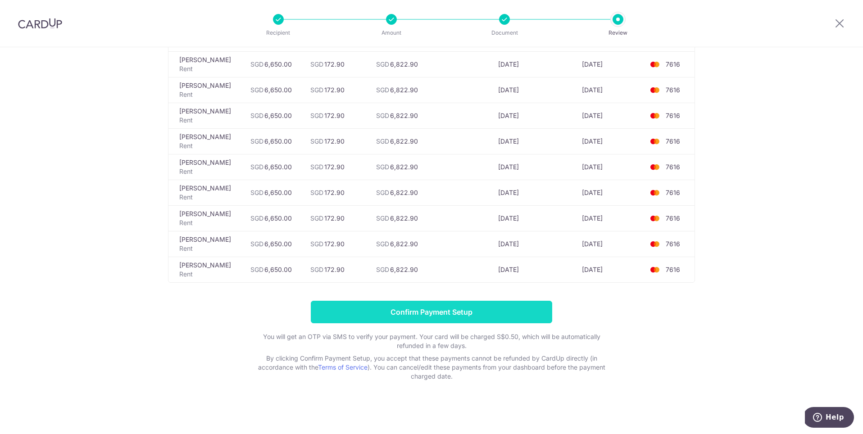
click at [429, 316] on input "Confirm Payment Setup" at bounding box center [432, 312] width 242 height 23
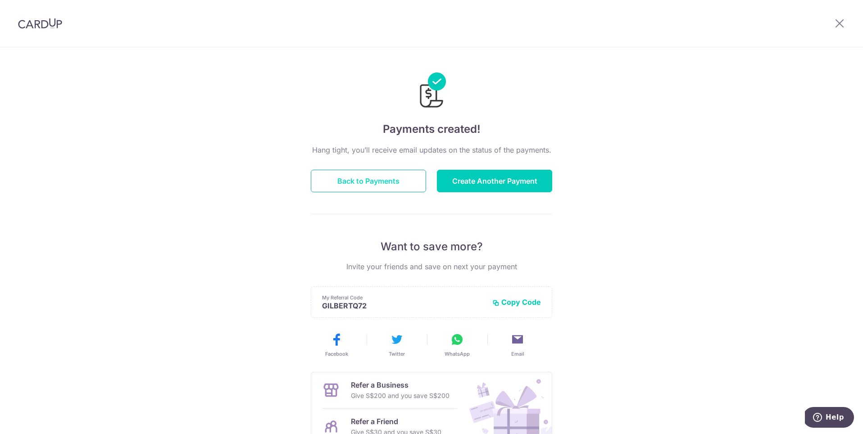
click at [345, 185] on button "Back to Payments" at bounding box center [368, 181] width 115 height 23
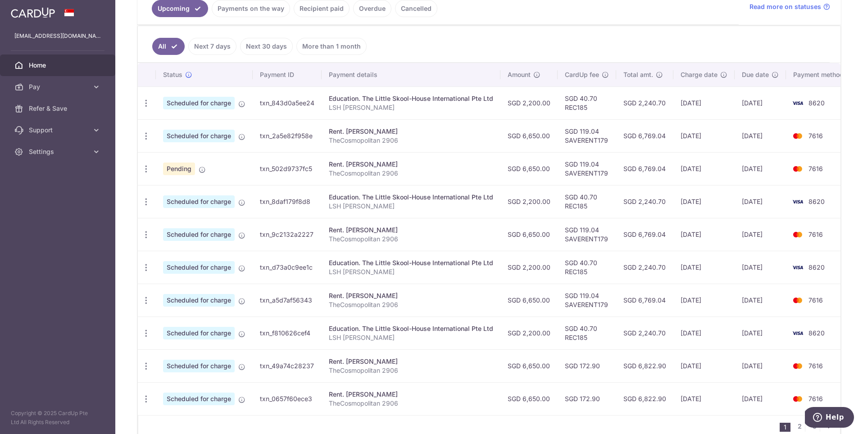
scroll to position [219, 0]
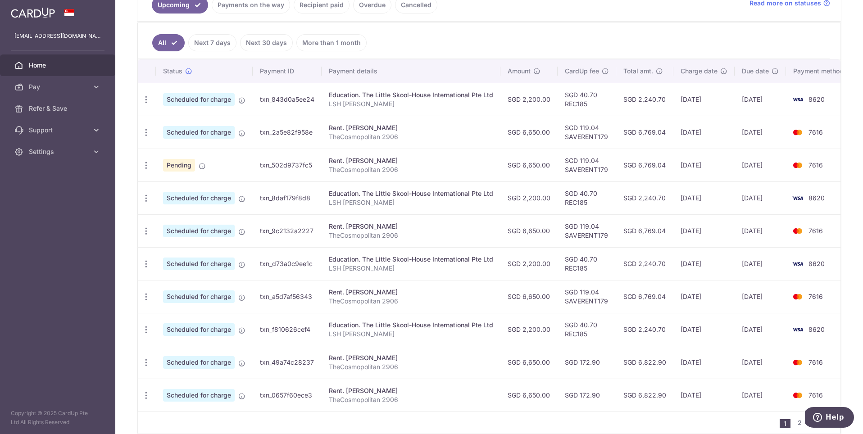
click at [382, 234] on p "TheCosmopolitan 2906" at bounding box center [411, 235] width 164 height 9
click at [143, 161] on icon "button" at bounding box center [146, 165] width 9 height 9
click at [173, 210] on span "Cancel payment" at bounding box center [194, 212] width 60 height 11
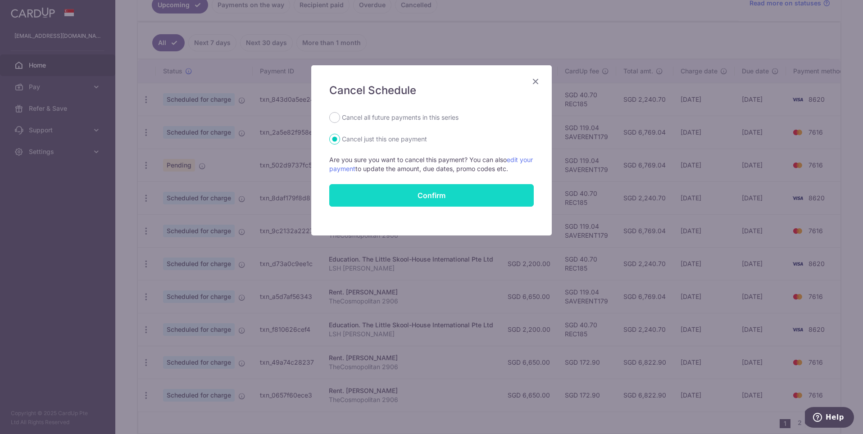
click at [446, 196] on button "Confirm" at bounding box center [431, 195] width 205 height 23
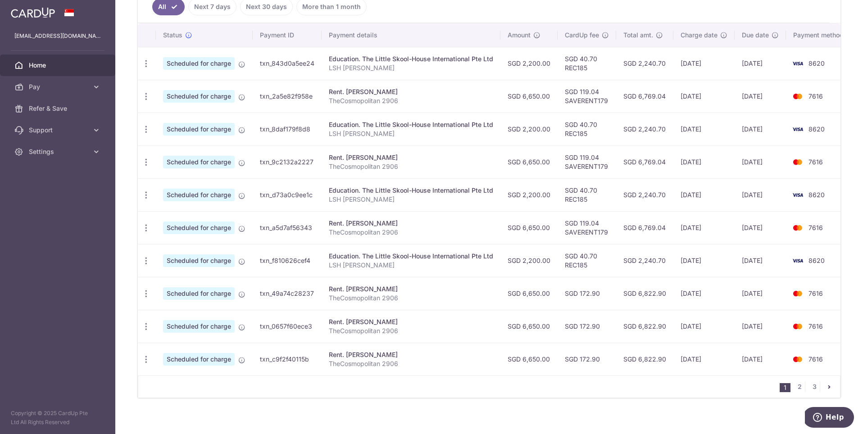
scroll to position [258, 0]
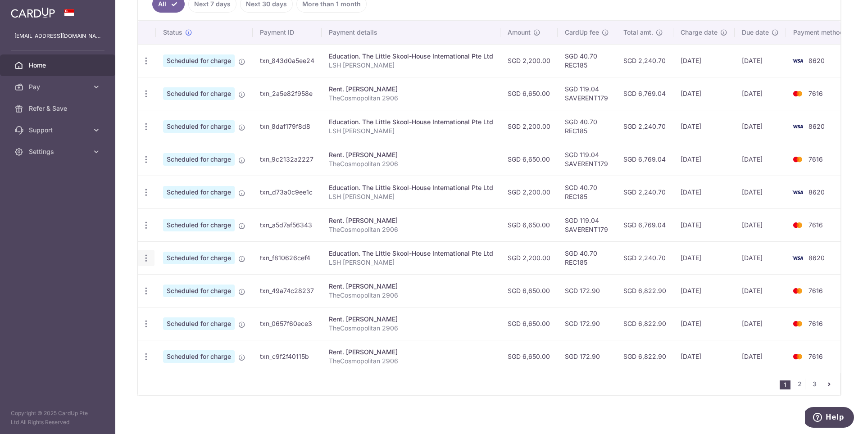
click at [146, 254] on icon "button" at bounding box center [146, 258] width 9 height 9
click at [98, 230] on aside "enquiries@dream-digital.com Home Pay Payments Recipients Cards Refer & Save Sup…" at bounding box center [57, 217] width 115 height 434
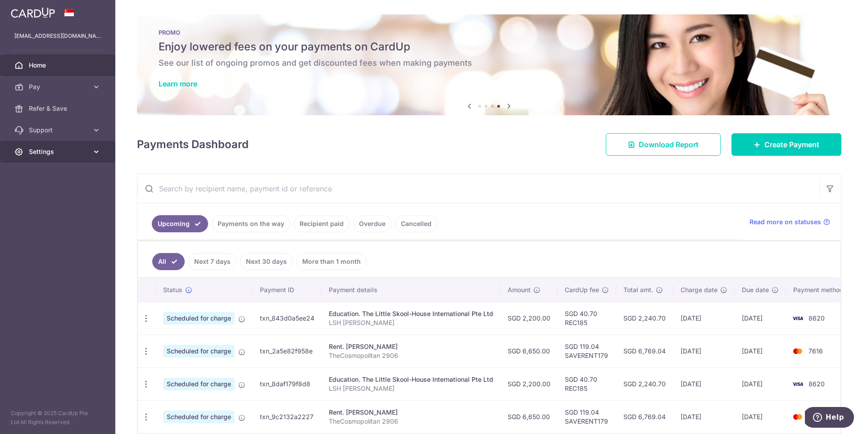
click at [50, 147] on span "Settings" at bounding box center [58, 151] width 59 height 9
click at [45, 194] on span "Logout" at bounding box center [58, 195] width 59 height 9
